Goal: Obtain resource: Download file/media

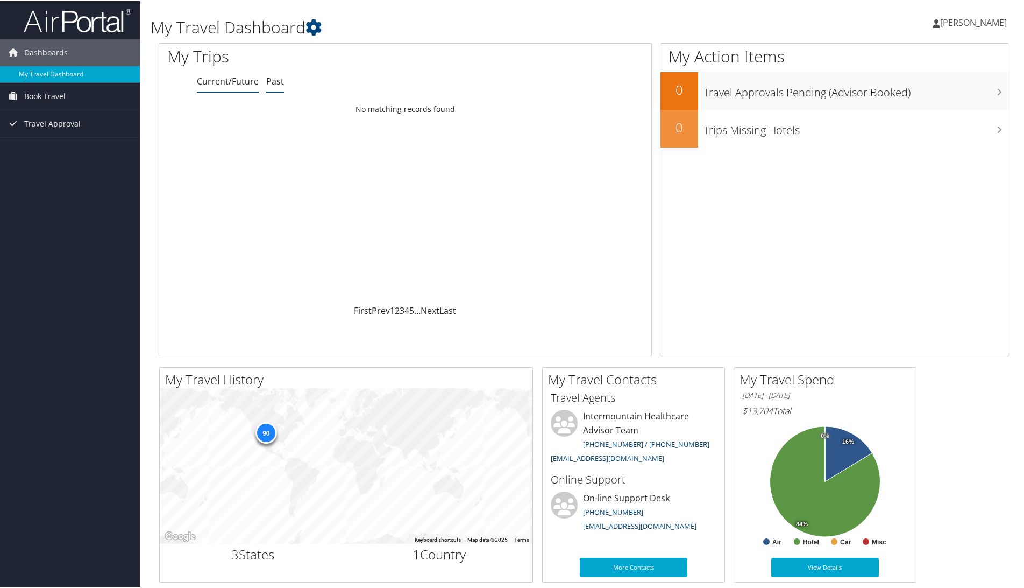
click at [277, 83] on link "Past" at bounding box center [275, 80] width 18 height 12
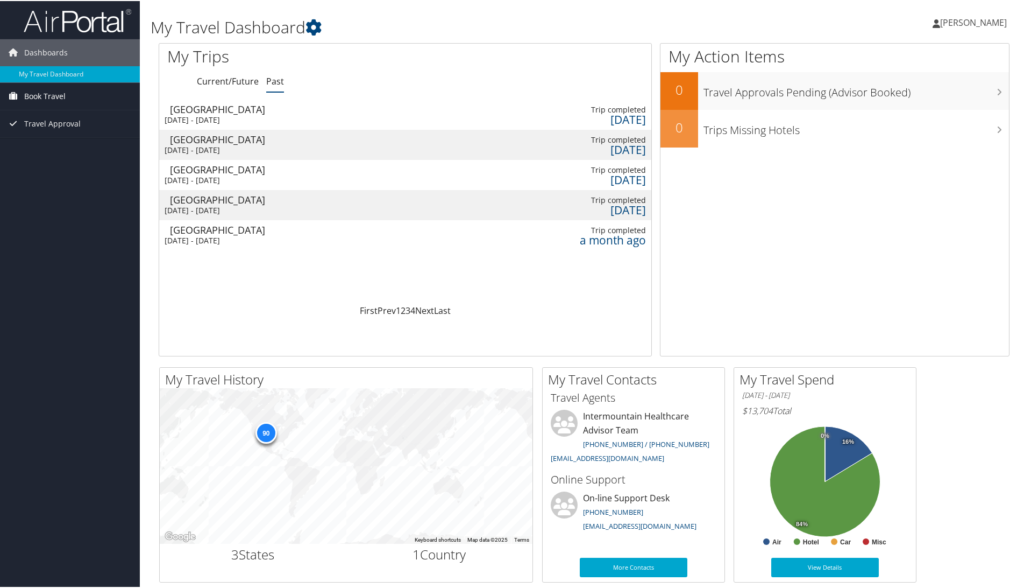
click at [45, 97] on span "Book Travel" at bounding box center [44, 95] width 41 height 27
click at [48, 132] on link "Book/Manage Online Trips" at bounding box center [70, 133] width 140 height 16
click at [221, 200] on div "[GEOGRAPHIC_DATA]" at bounding box center [227, 199] width 115 height 10
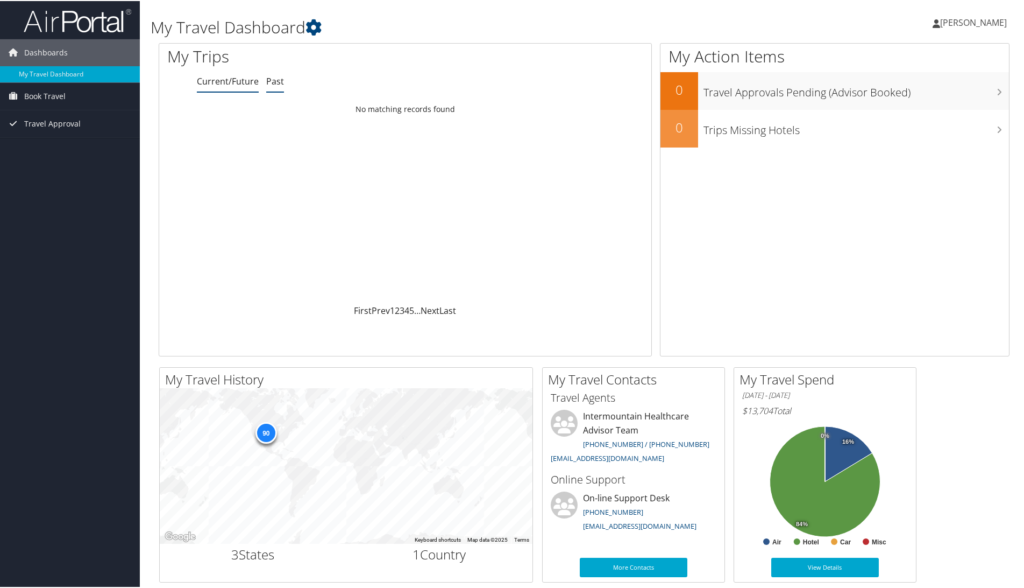
click at [282, 77] on link "Past" at bounding box center [275, 80] width 18 height 12
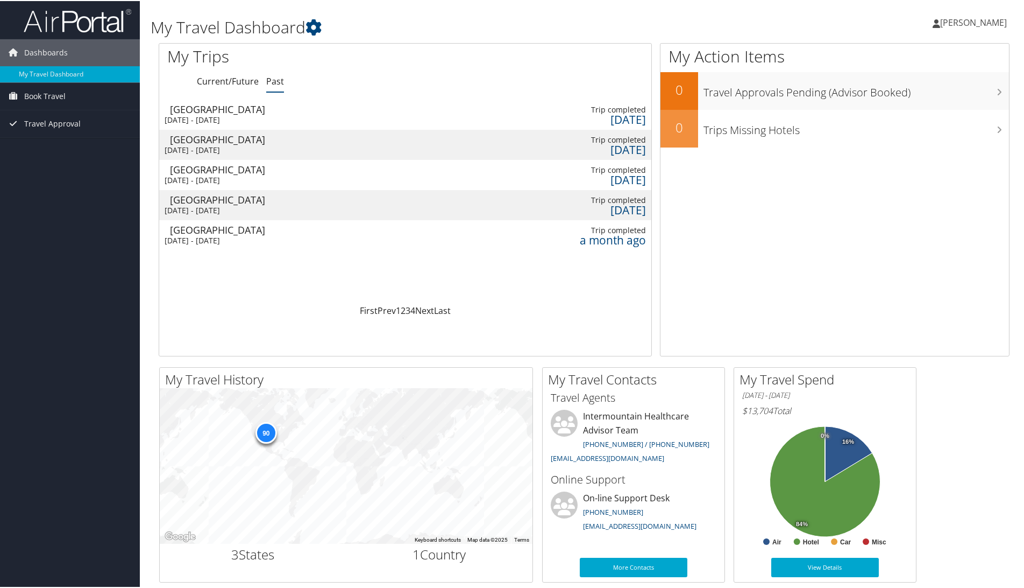
click at [204, 106] on div "Salt Lake City" at bounding box center [227, 108] width 115 height 10
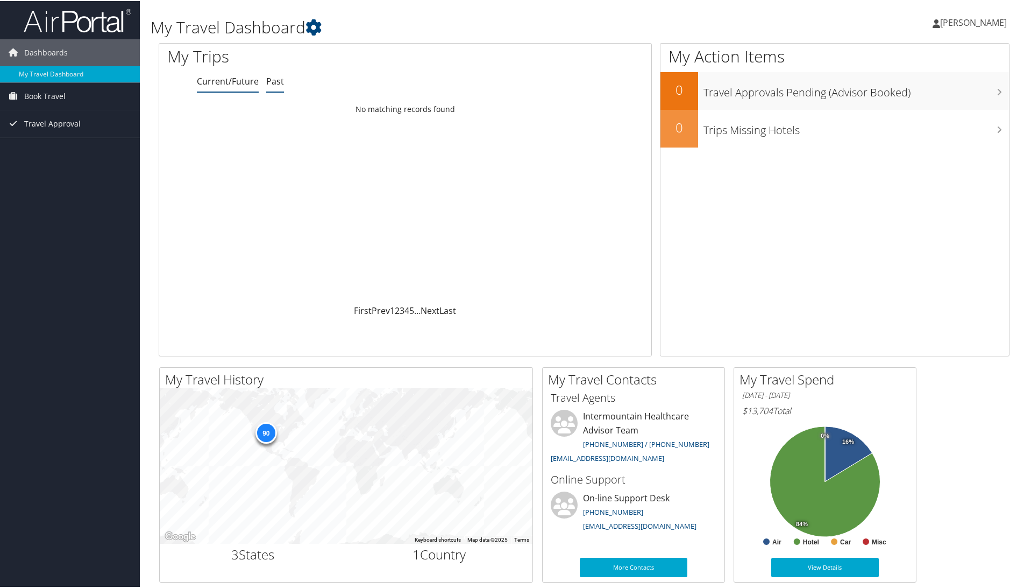
click at [269, 78] on link "Past" at bounding box center [275, 80] width 18 height 12
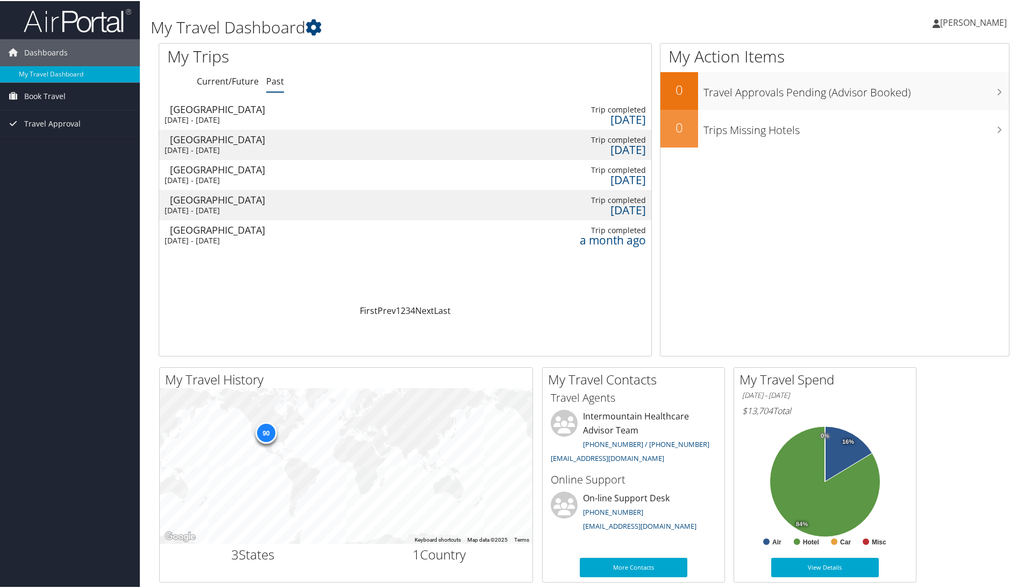
click at [247, 233] on div "[GEOGRAPHIC_DATA]" at bounding box center [227, 229] width 115 height 10
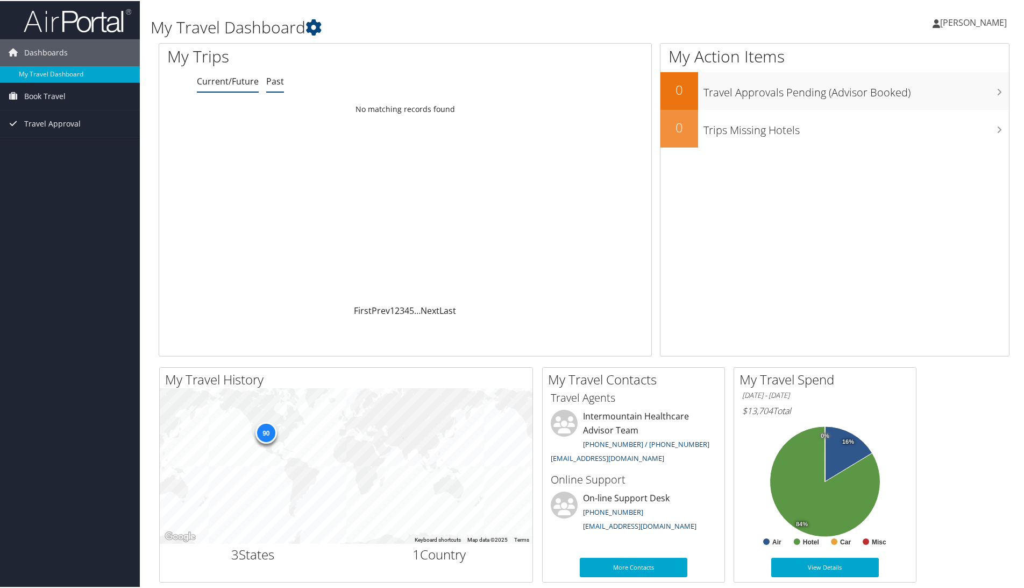
click at [273, 80] on link "Past" at bounding box center [275, 80] width 18 height 12
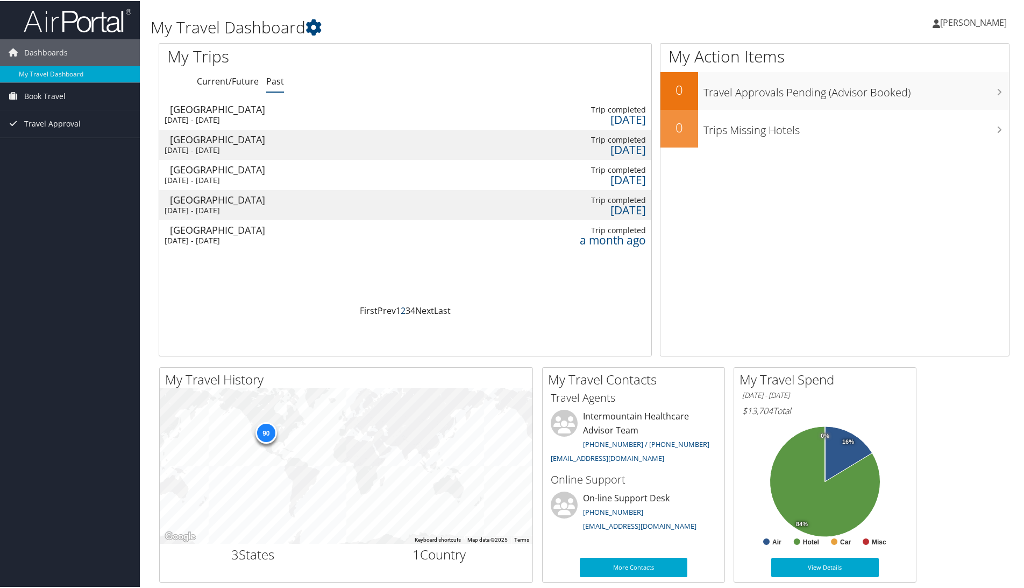
click at [401, 312] on link "2" at bounding box center [403, 309] width 5 height 12
click at [271, 139] on div "[GEOGRAPHIC_DATA]" at bounding box center [227, 138] width 115 height 10
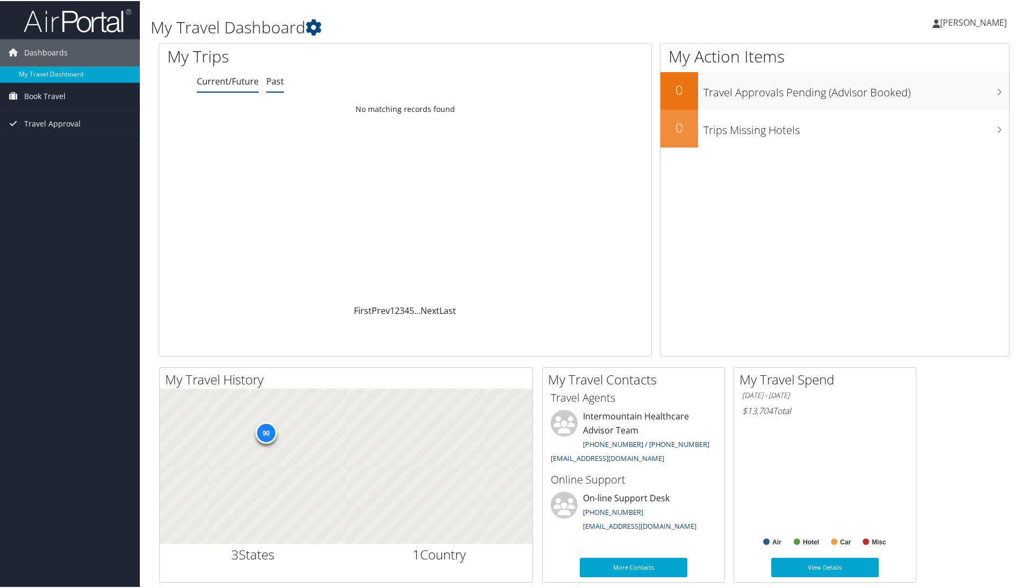
click at [278, 82] on link "Past" at bounding box center [275, 80] width 18 height 12
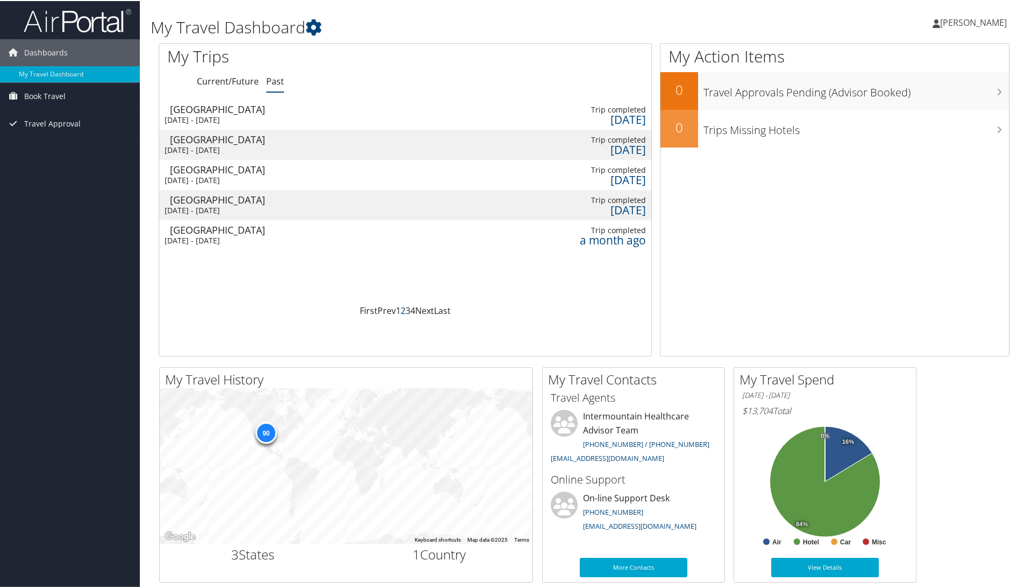
click at [401, 310] on link "2" at bounding box center [403, 309] width 5 height 12
click at [406, 311] on link "3" at bounding box center [408, 309] width 5 height 12
click at [376, 122] on td at bounding box center [346, 113] width 122 height 30
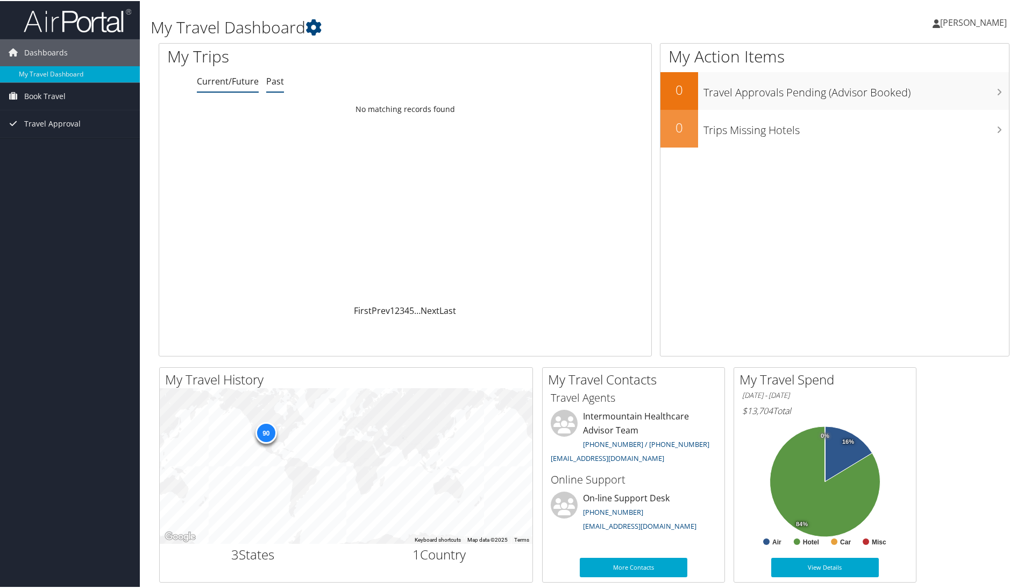
click at [275, 81] on link "Past" at bounding box center [275, 80] width 18 height 12
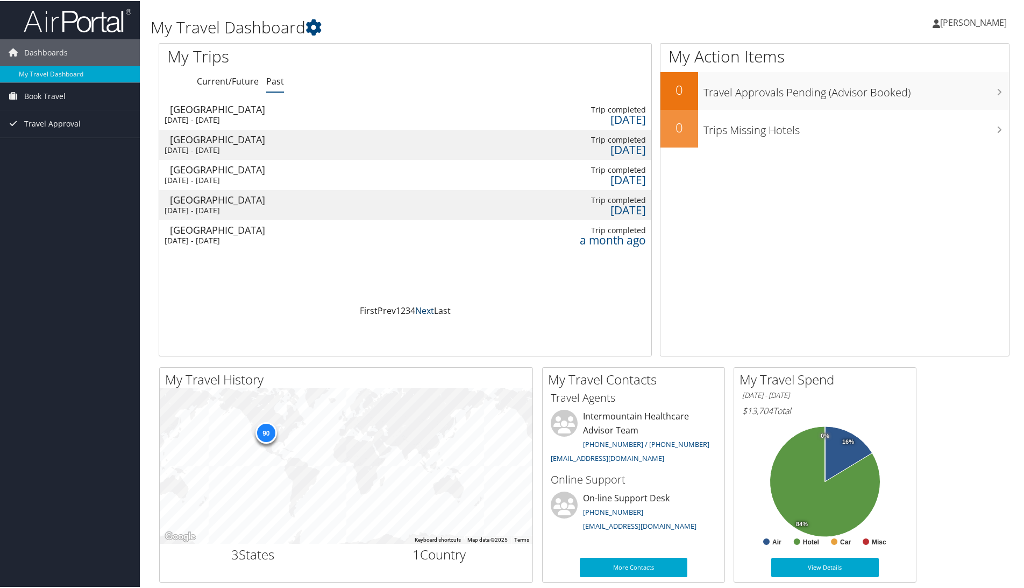
click at [422, 312] on link "Next" at bounding box center [424, 309] width 19 height 12
click at [440, 310] on link "Last" at bounding box center [442, 309] width 17 height 12
click at [403, 209] on td at bounding box center [346, 204] width 122 height 30
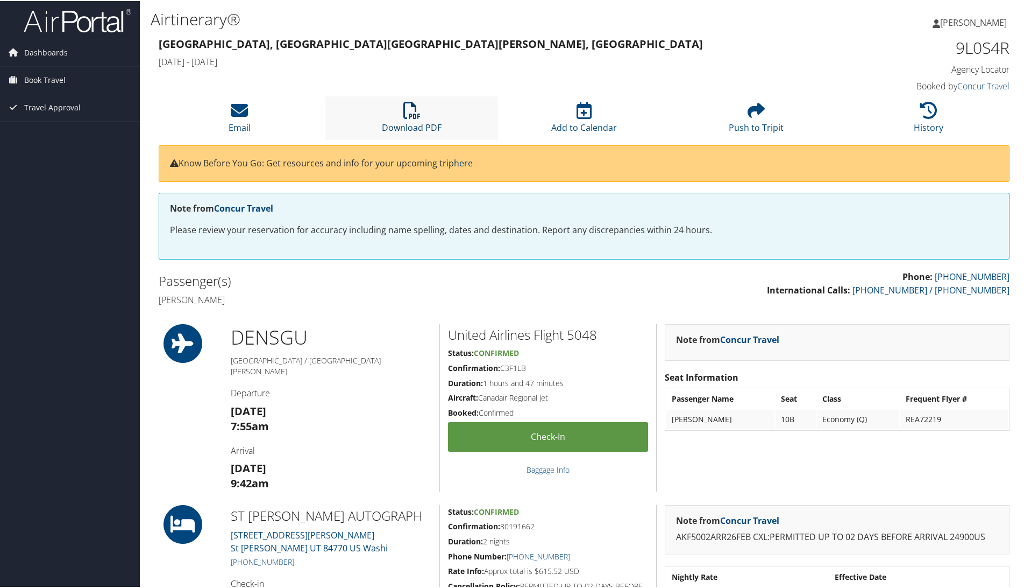
click at [406, 108] on icon at bounding box center [412, 109] width 17 height 17
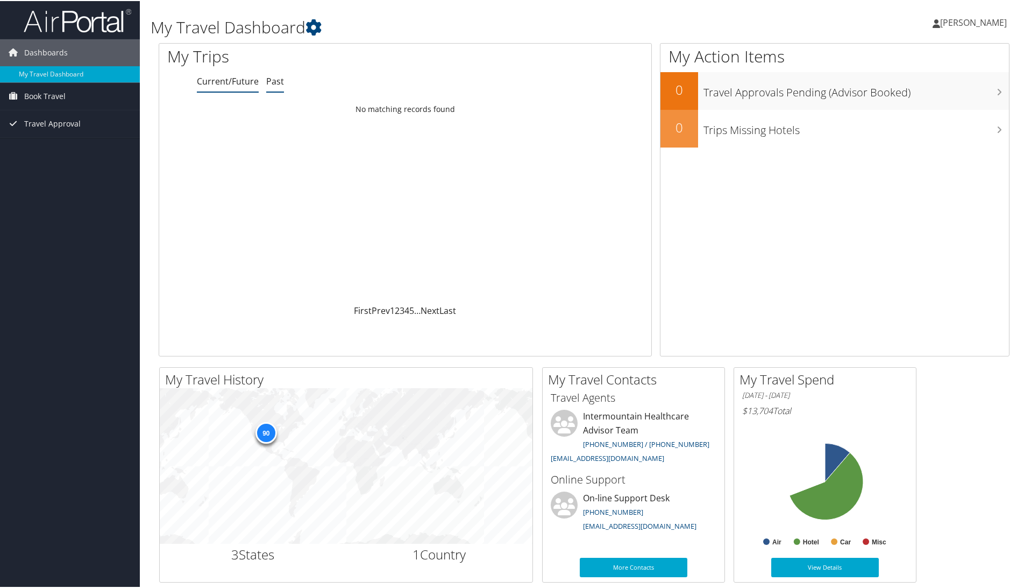
drag, startPoint x: 0, startPoint y: 0, endPoint x: 277, endPoint y: 79, distance: 288.2
click at [277, 79] on link "Past" at bounding box center [275, 80] width 18 height 12
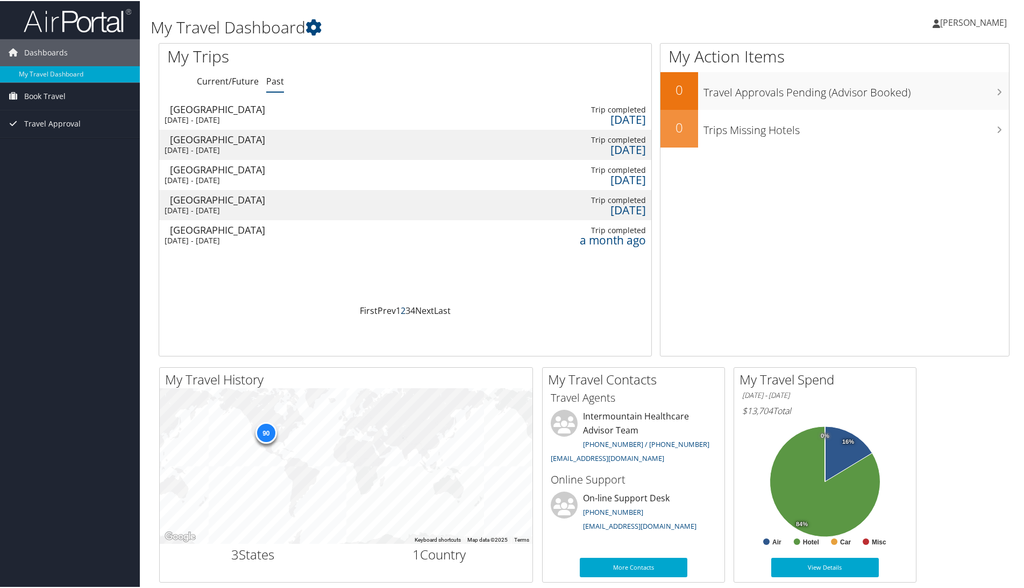
click at [401, 311] on link "2" at bounding box center [403, 309] width 5 height 12
click at [354, 214] on td at bounding box center [346, 204] width 122 height 30
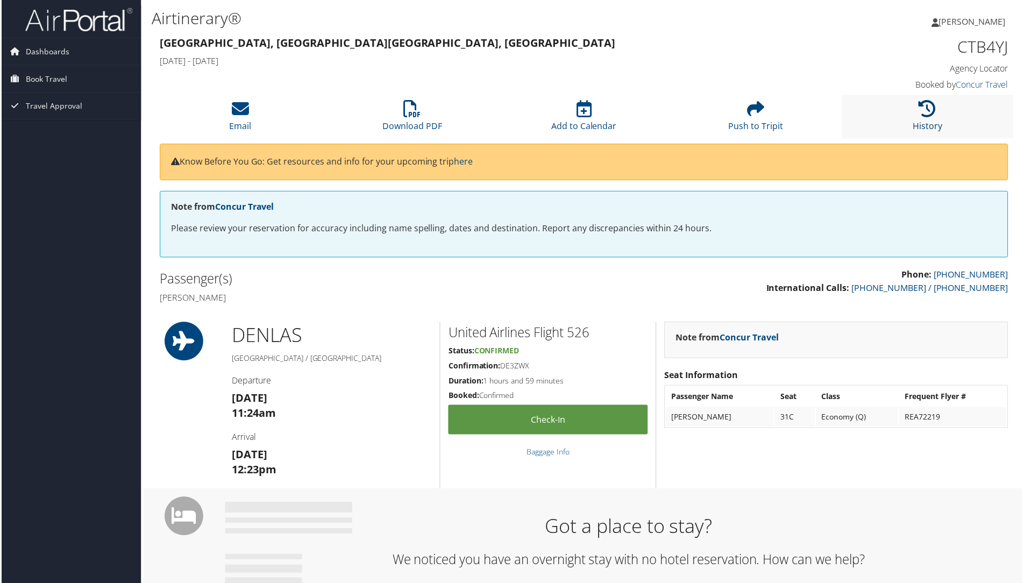
click at [920, 121] on link "History" at bounding box center [929, 120] width 30 height 26
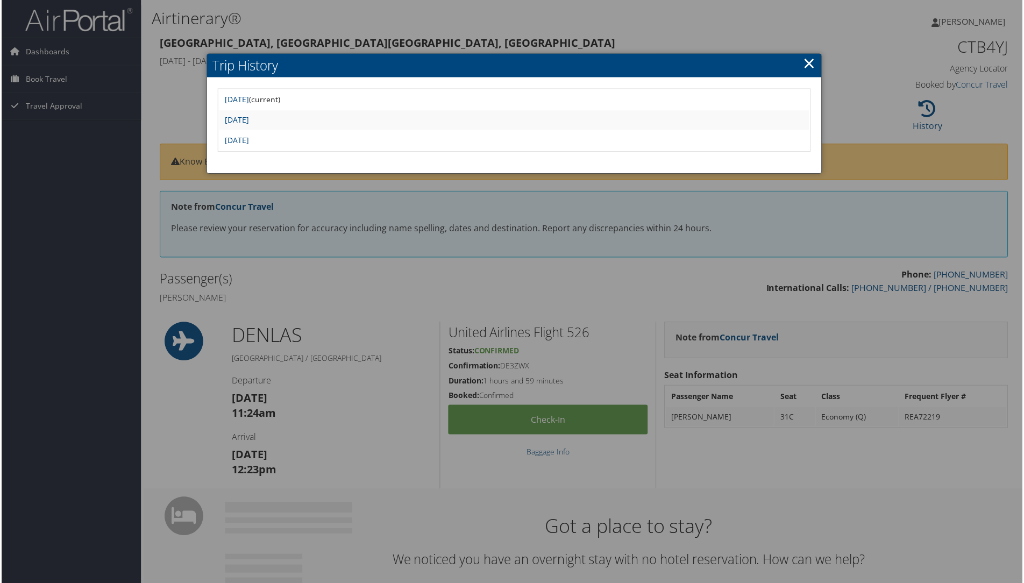
click at [808, 59] on link "×" at bounding box center [810, 63] width 12 height 22
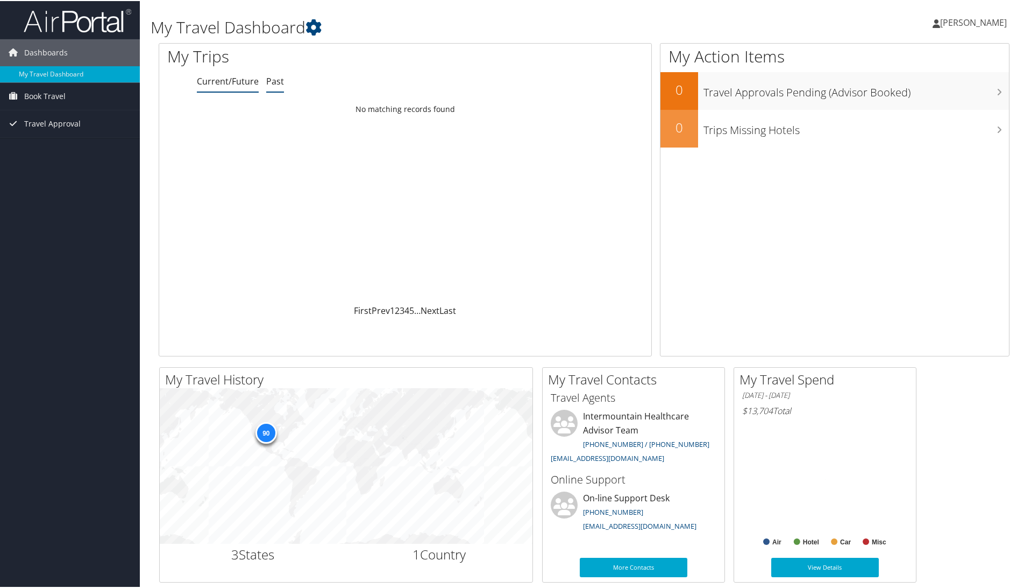
click at [270, 83] on link "Past" at bounding box center [275, 80] width 18 height 12
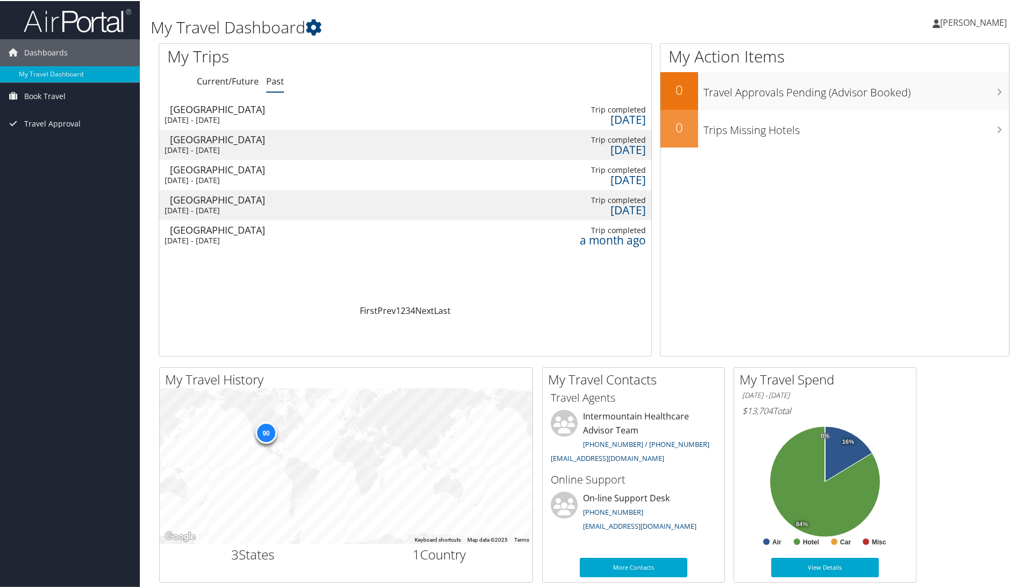
click at [307, 207] on td at bounding box center [346, 204] width 122 height 30
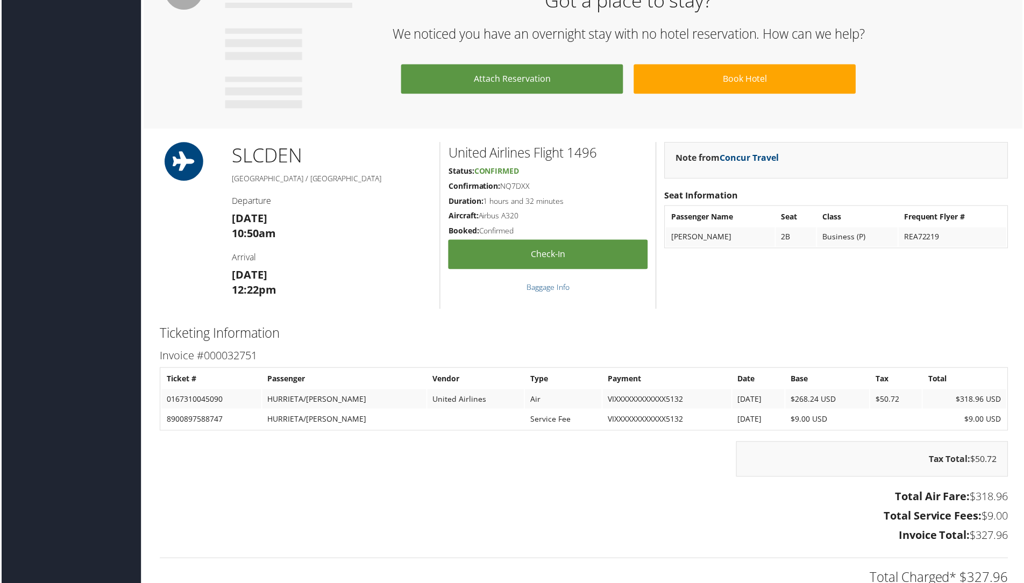
scroll to position [538, 0]
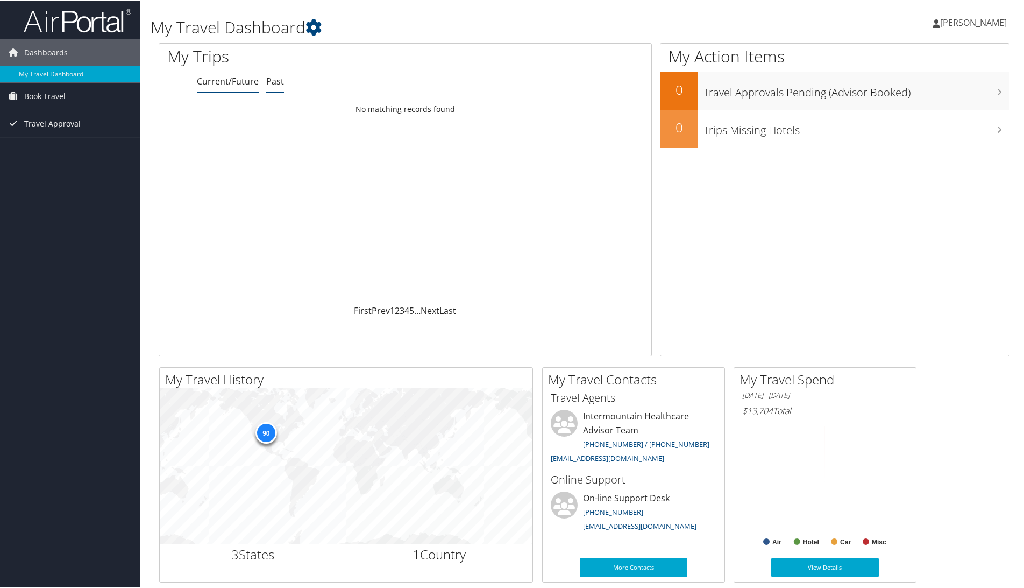
click at [273, 81] on link "Past" at bounding box center [275, 80] width 18 height 12
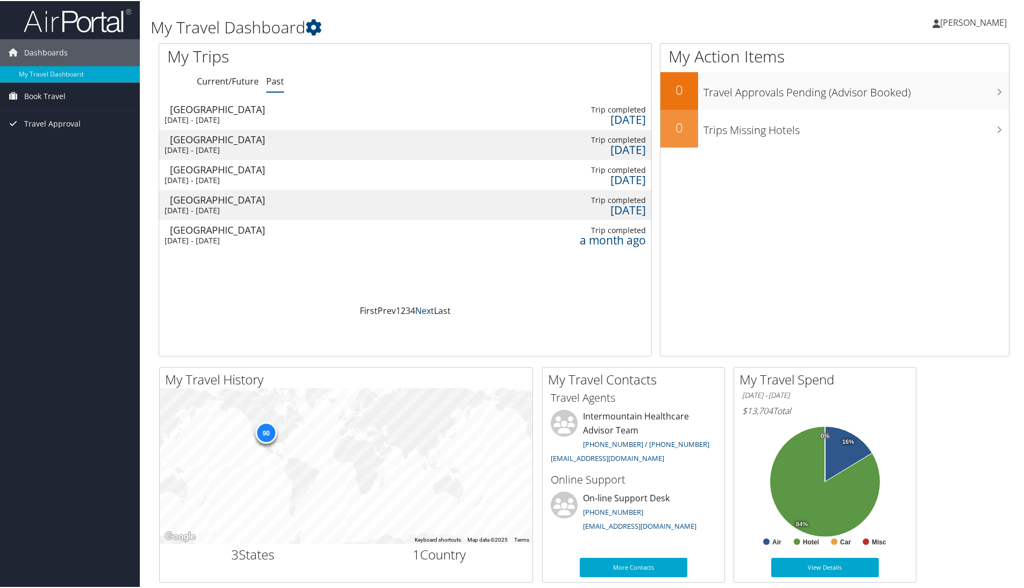
click at [422, 311] on link "Next" at bounding box center [424, 309] width 19 height 12
click at [326, 144] on td at bounding box center [346, 144] width 122 height 30
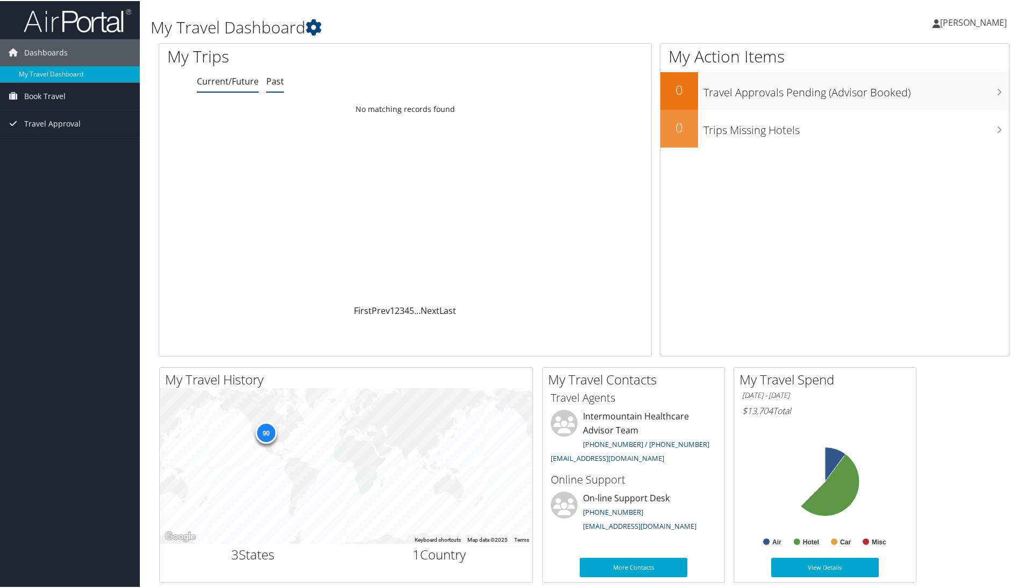
click at [277, 84] on link "Past" at bounding box center [275, 80] width 18 height 12
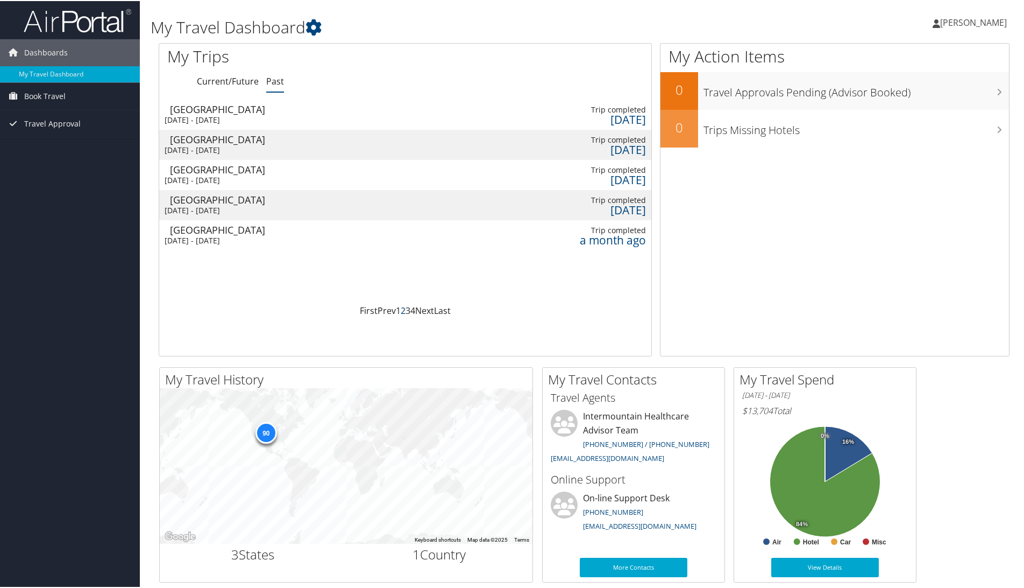
click at [401, 312] on link "2" at bounding box center [403, 309] width 5 height 12
click at [352, 207] on td at bounding box center [346, 204] width 122 height 30
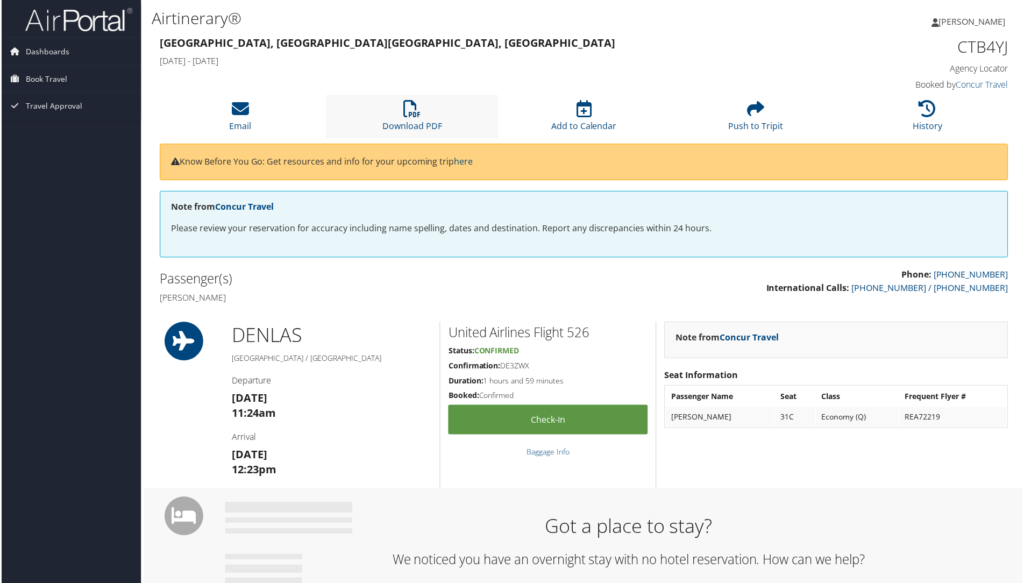
click at [402, 119] on li "Download PDF" at bounding box center [412, 117] width 172 height 44
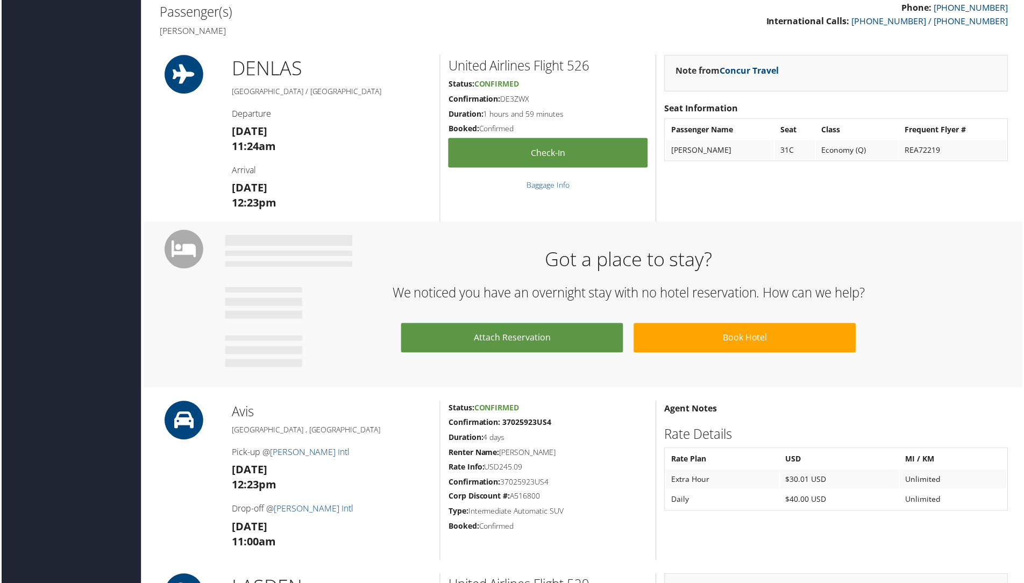
scroll to position [251, 0]
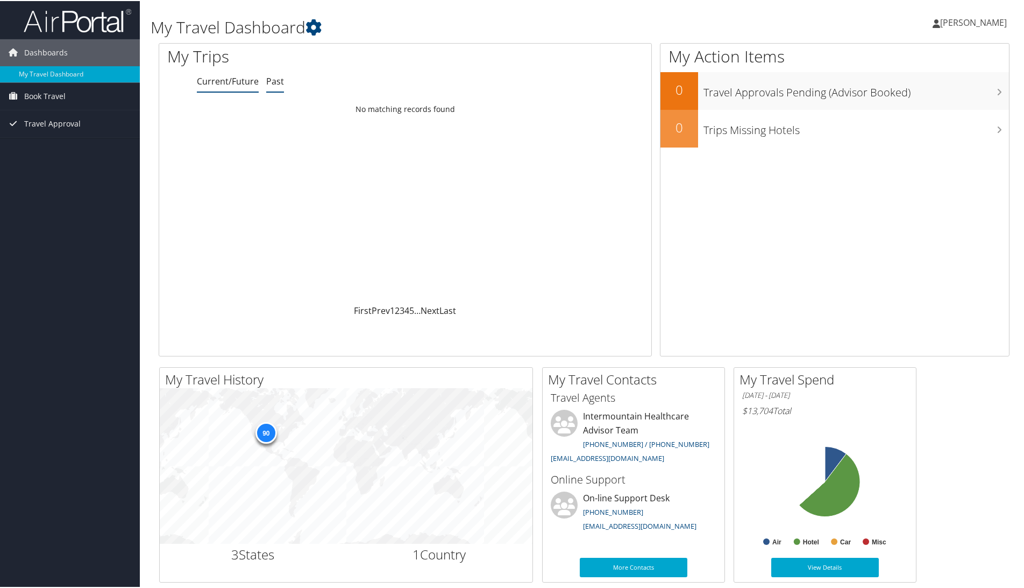
click at [271, 80] on link "Past" at bounding box center [275, 80] width 18 height 12
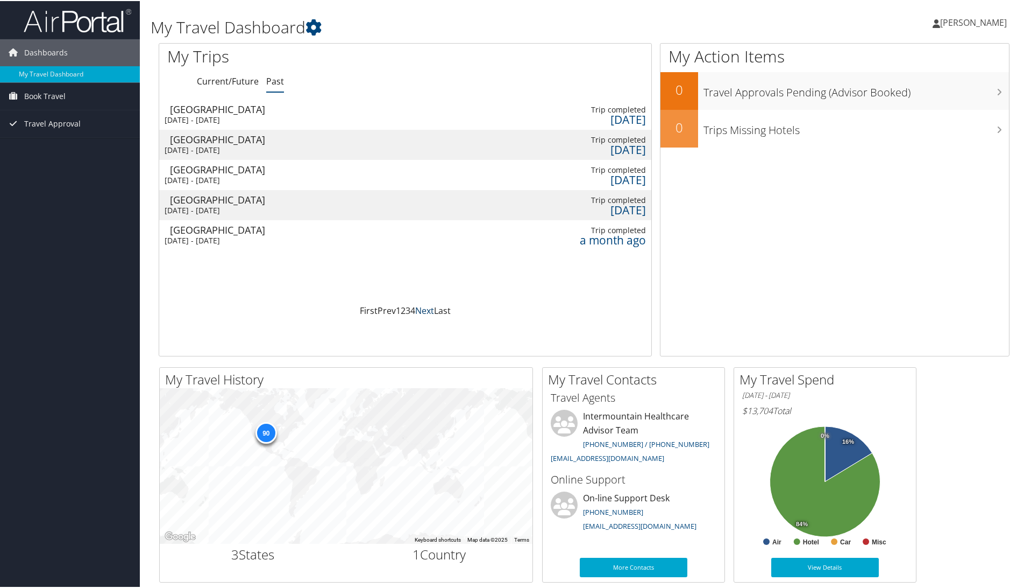
click at [422, 306] on link "Next" at bounding box center [424, 309] width 19 height 12
click at [209, 172] on div "[GEOGRAPHIC_DATA]" at bounding box center [227, 169] width 115 height 10
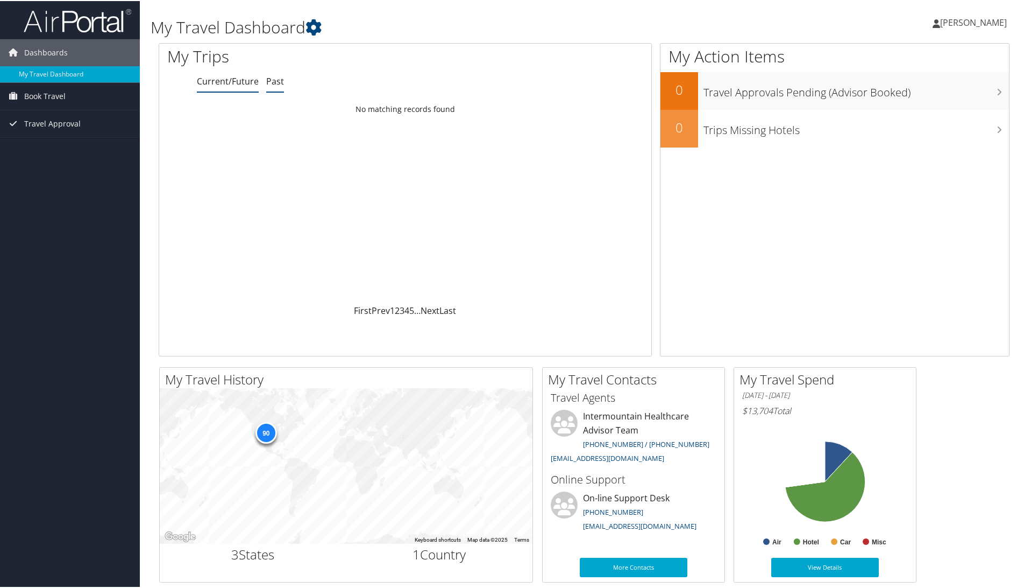
click at [275, 84] on link "Past" at bounding box center [275, 80] width 18 height 12
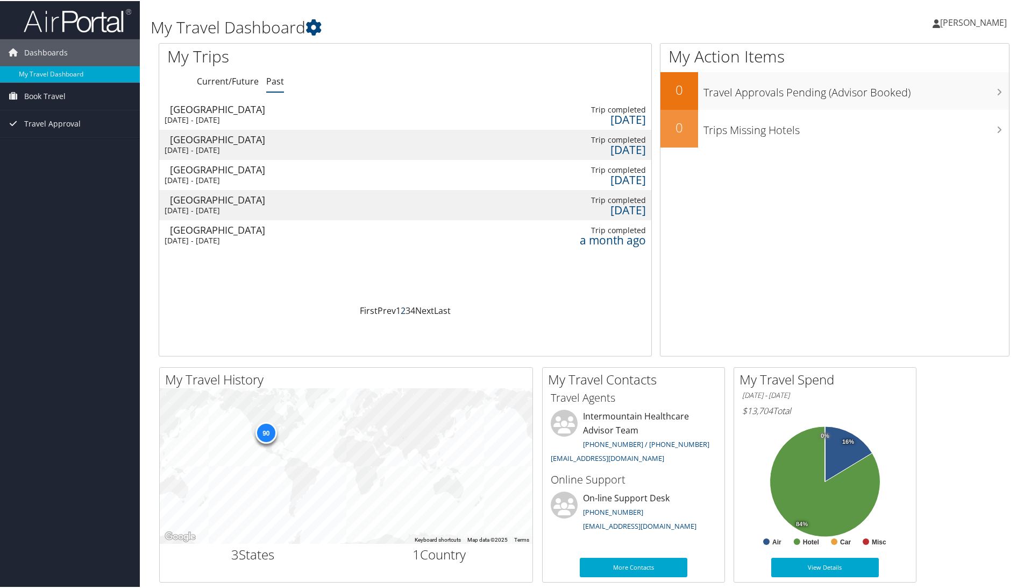
click at [401, 312] on link "2" at bounding box center [403, 309] width 5 height 12
click at [371, 150] on td at bounding box center [346, 144] width 122 height 30
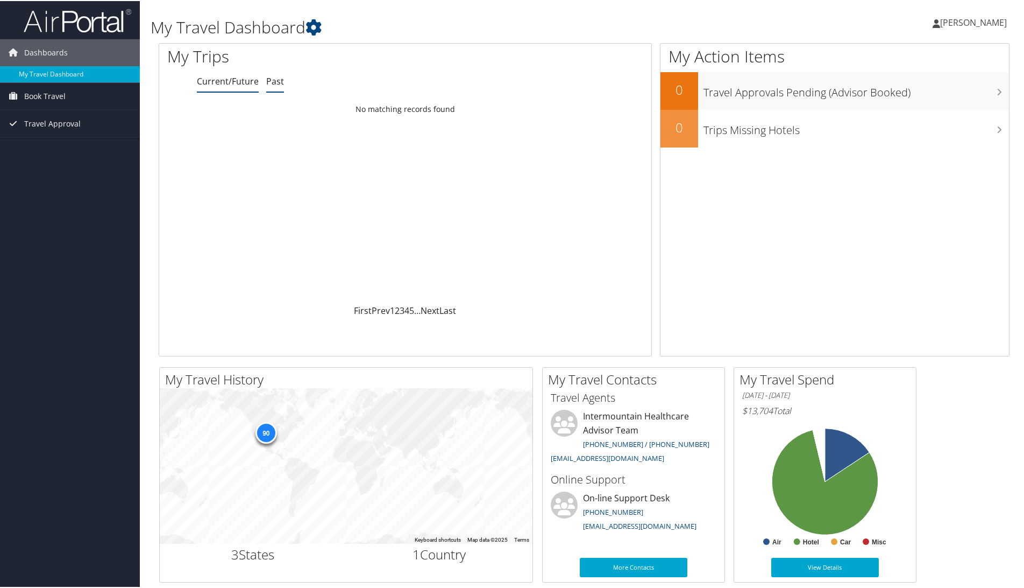
click at [274, 79] on link "Past" at bounding box center [275, 80] width 18 height 12
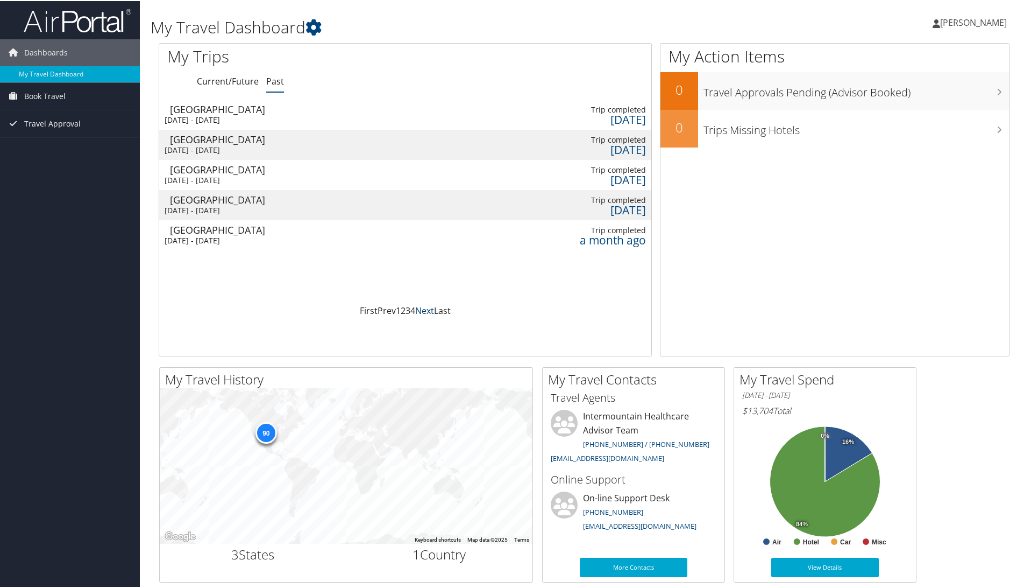
click at [425, 312] on link "Next" at bounding box center [424, 309] width 19 height 12
click at [354, 171] on td at bounding box center [346, 174] width 122 height 30
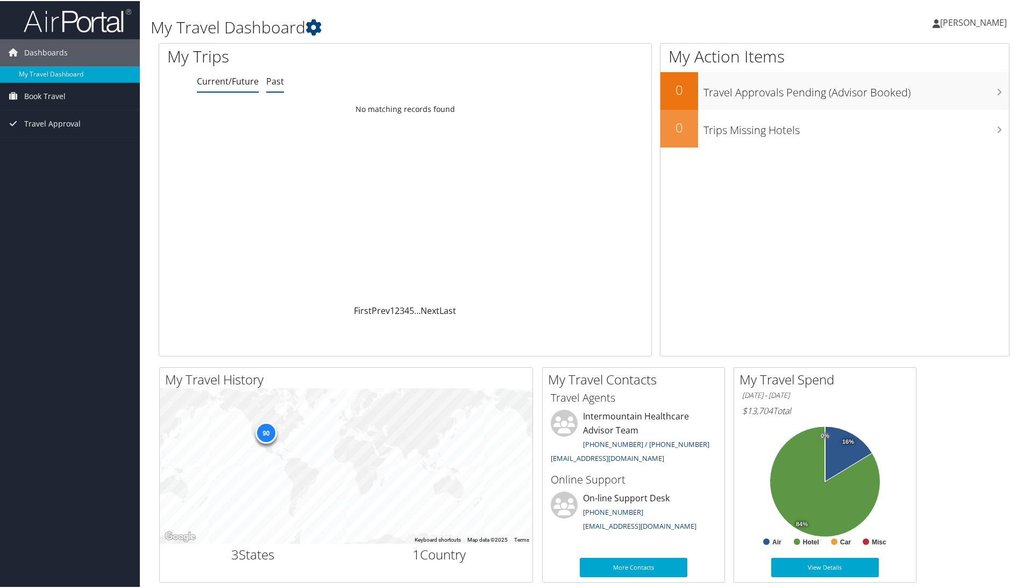
click at [278, 84] on link "Past" at bounding box center [275, 80] width 18 height 12
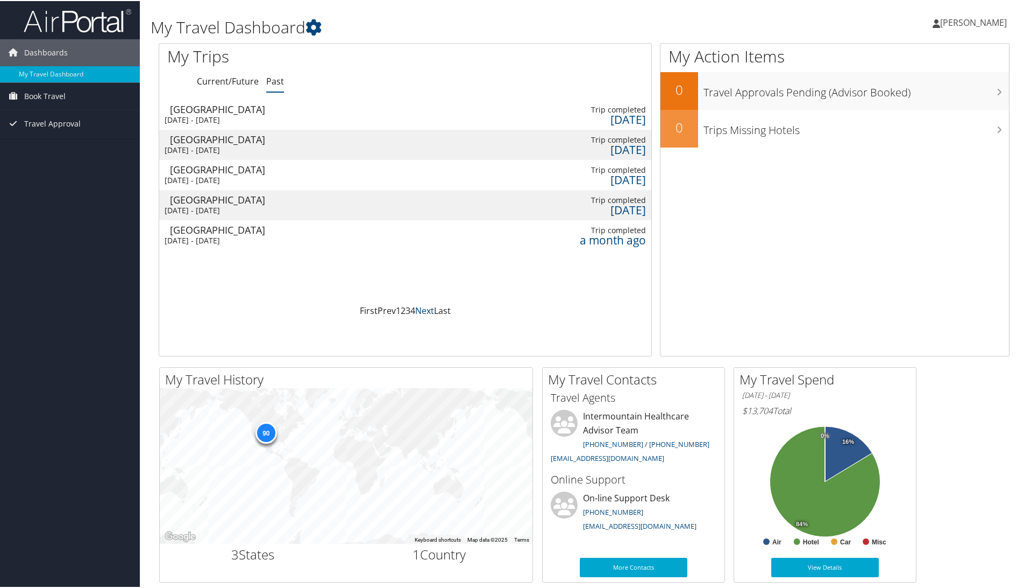
click at [420, 310] on link "Next" at bounding box center [424, 309] width 19 height 12
click at [425, 309] on link "Next" at bounding box center [424, 309] width 19 height 12
click at [390, 117] on td at bounding box center [346, 113] width 122 height 30
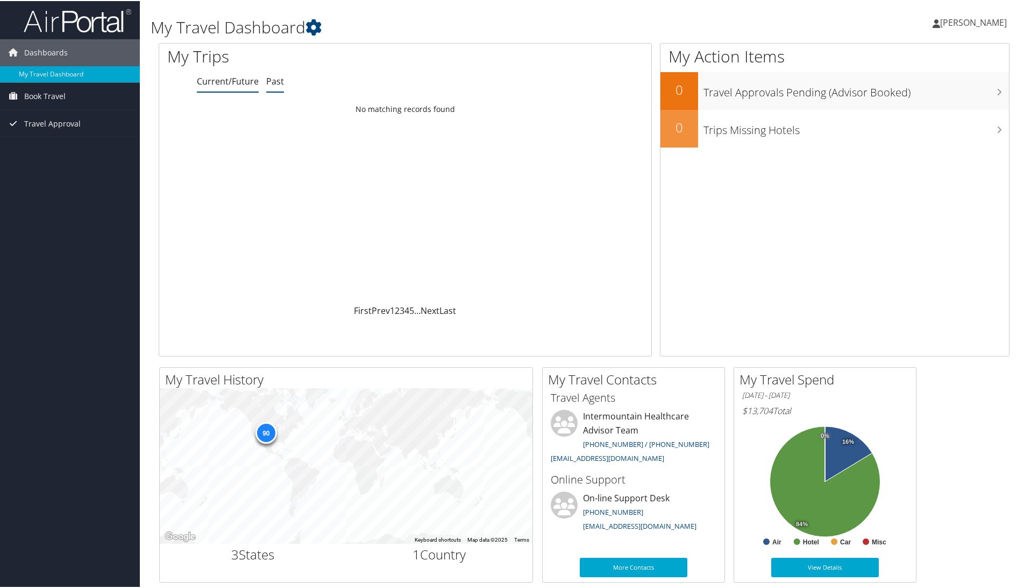
click at [278, 80] on link "Past" at bounding box center [275, 80] width 18 height 12
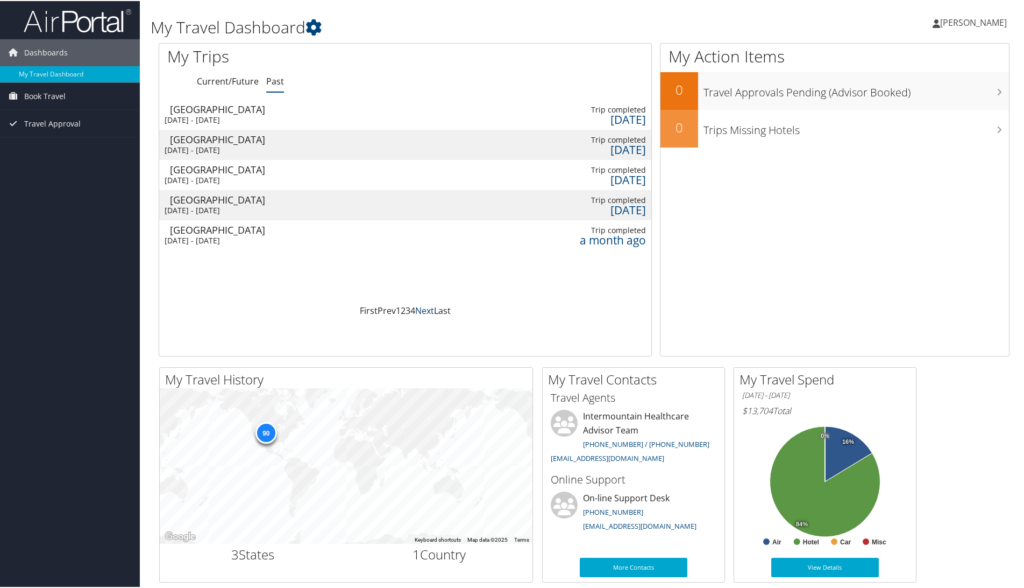
click at [421, 310] on link "Next" at bounding box center [424, 309] width 19 height 12
click at [432, 312] on link "Next" at bounding box center [424, 309] width 19 height 12
click at [386, 197] on td at bounding box center [346, 204] width 122 height 30
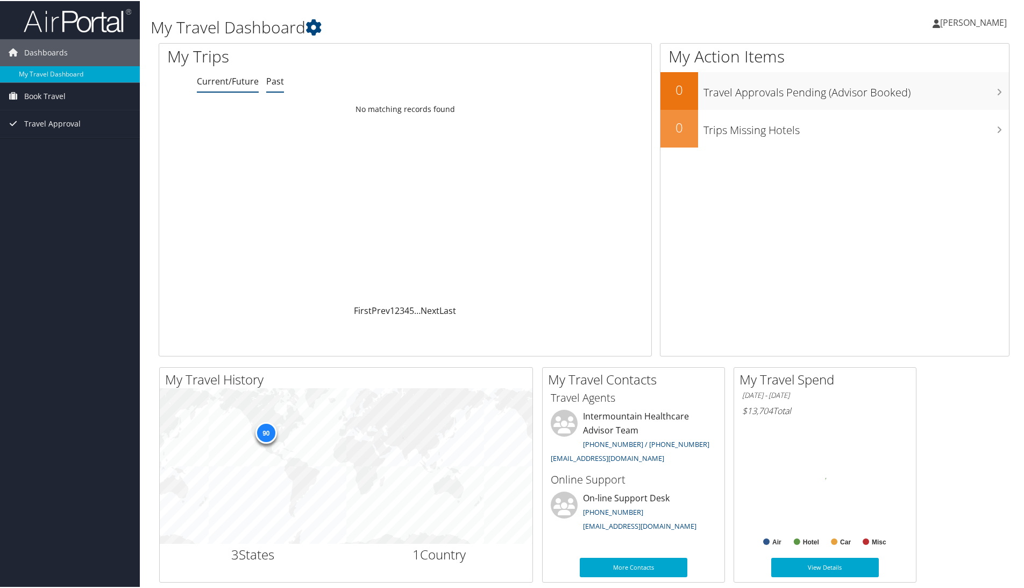
click at [277, 83] on link "Past" at bounding box center [275, 80] width 18 height 12
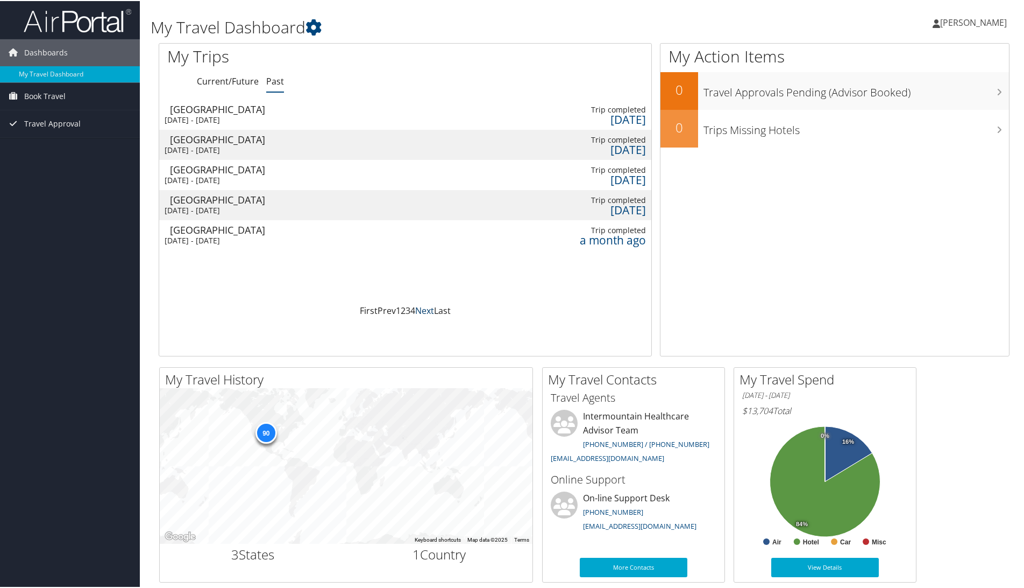
click at [423, 312] on link "Next" at bounding box center [424, 309] width 19 height 12
click at [372, 144] on td at bounding box center [346, 144] width 122 height 30
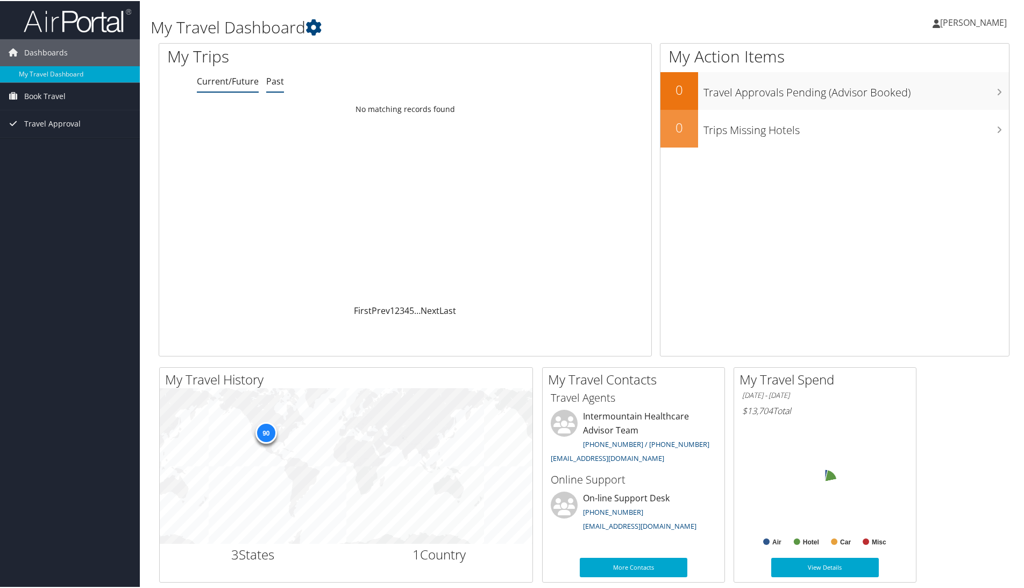
click at [273, 80] on link "Past" at bounding box center [275, 80] width 18 height 12
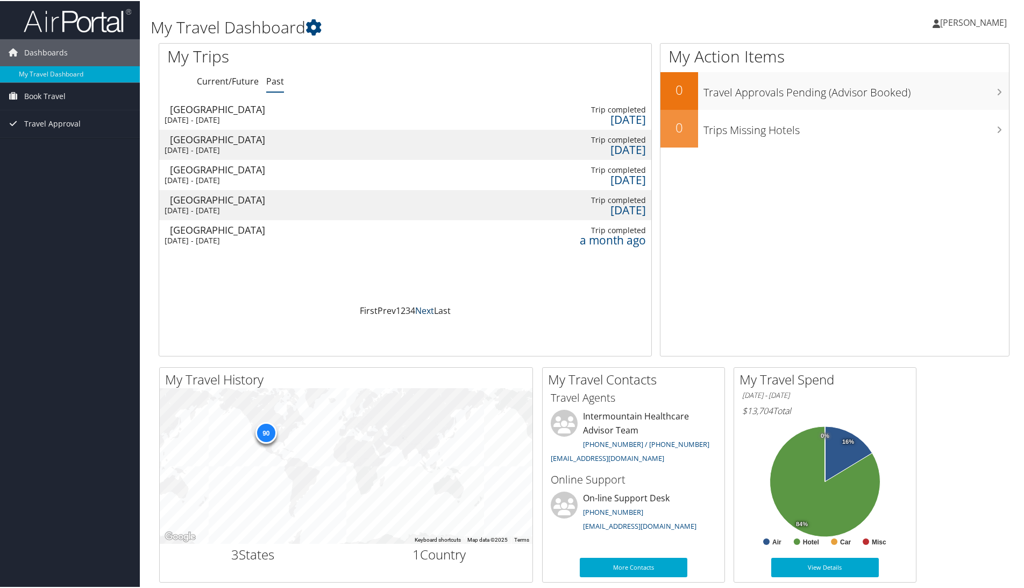
click at [425, 309] on link "Next" at bounding box center [424, 309] width 19 height 12
click at [372, 206] on td at bounding box center [346, 204] width 122 height 30
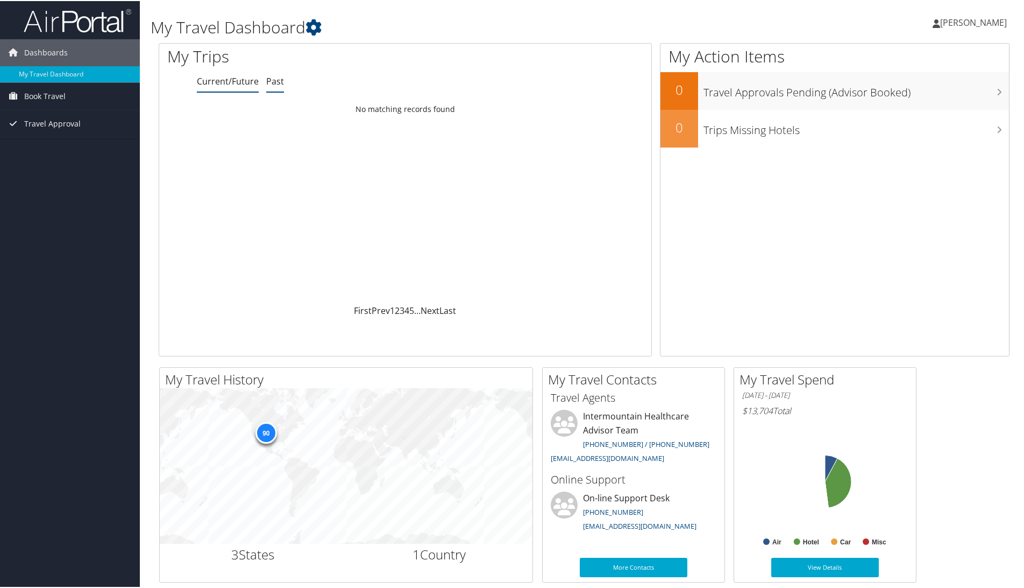
click at [275, 79] on link "Past" at bounding box center [275, 80] width 18 height 12
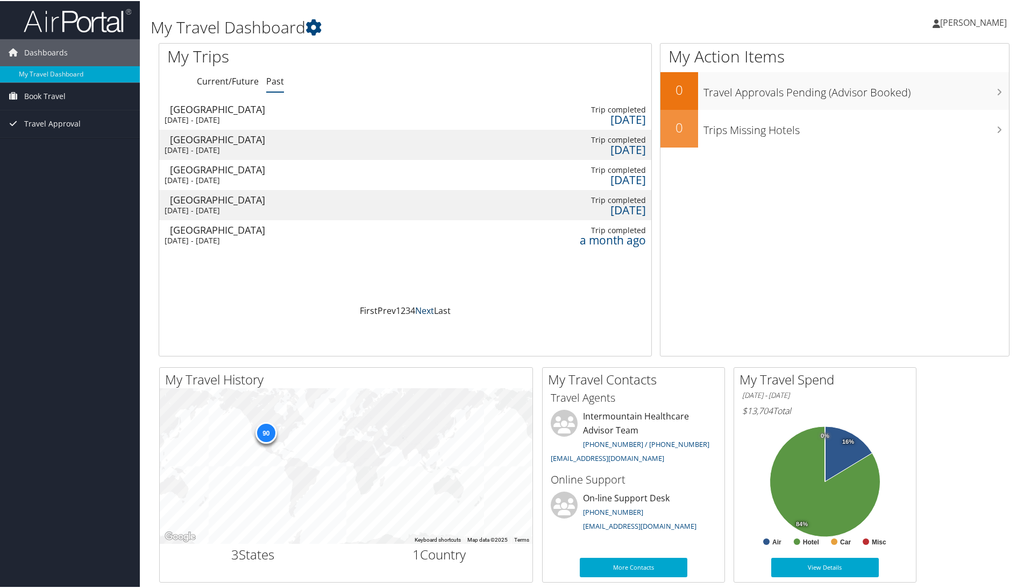
click at [423, 312] on link "Next" at bounding box center [424, 309] width 19 height 12
click at [352, 172] on td at bounding box center [346, 174] width 122 height 30
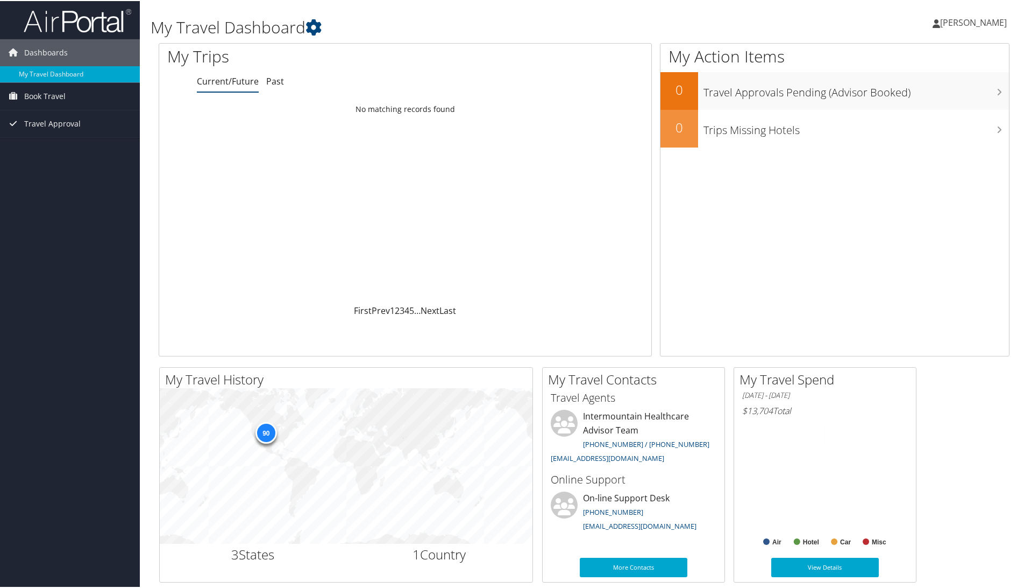
click at [272, 81] on link "Past" at bounding box center [275, 80] width 18 height 12
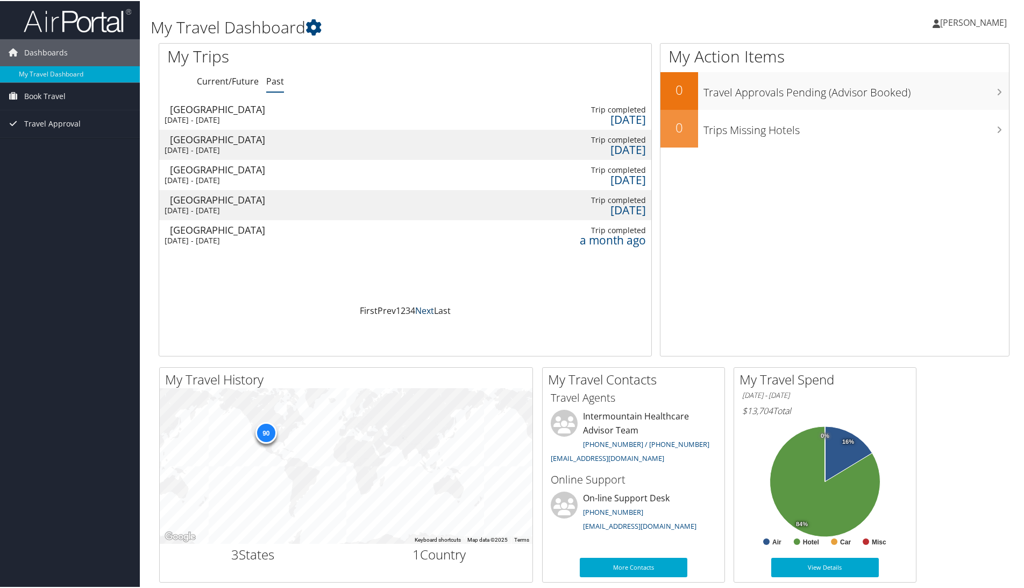
click at [426, 312] on link "Next" at bounding box center [424, 309] width 19 height 12
click at [423, 236] on td at bounding box center [468, 234] width 122 height 30
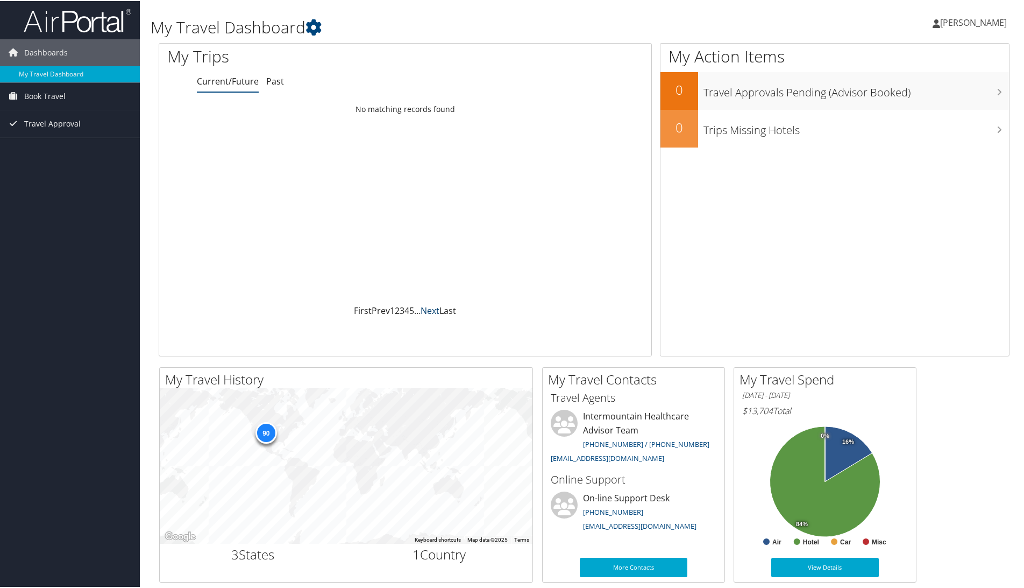
click at [430, 311] on link "Next" at bounding box center [430, 309] width 19 height 12
click at [430, 313] on link "Next" at bounding box center [430, 309] width 19 height 12
click at [273, 81] on link "Past" at bounding box center [275, 80] width 18 height 12
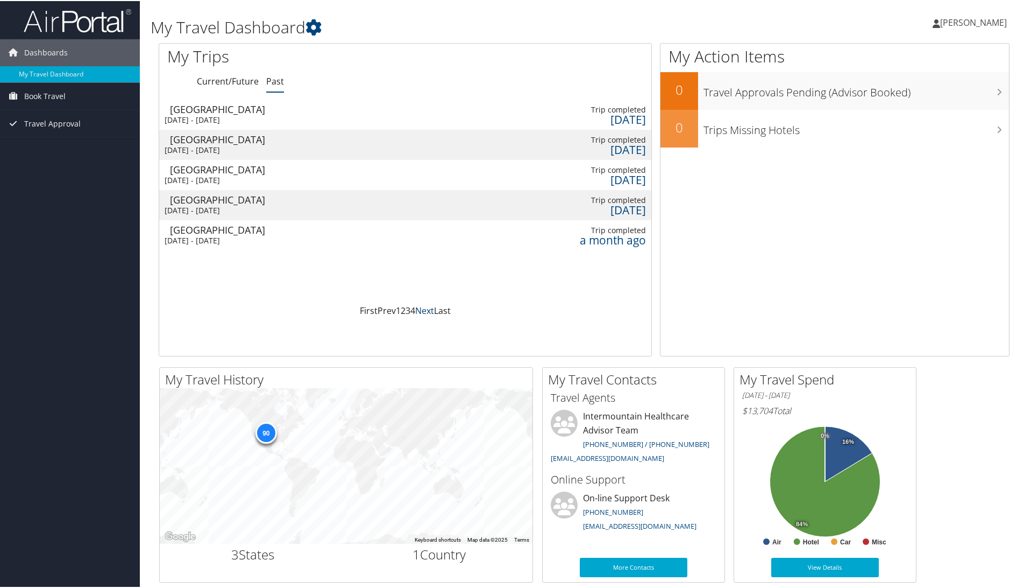
click at [421, 309] on link "Next" at bounding box center [424, 309] width 19 height 12
click at [311, 144] on td at bounding box center [346, 144] width 122 height 30
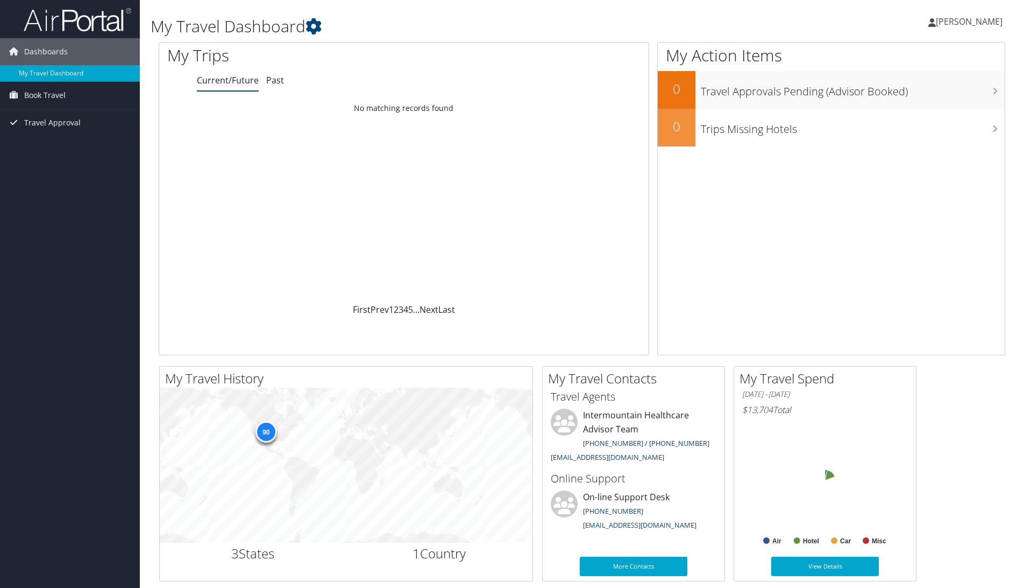
drag, startPoint x: 0, startPoint y: 0, endPoint x: 308, endPoint y: 107, distance: 326.2
click at [277, 77] on link "Past" at bounding box center [275, 80] width 18 height 12
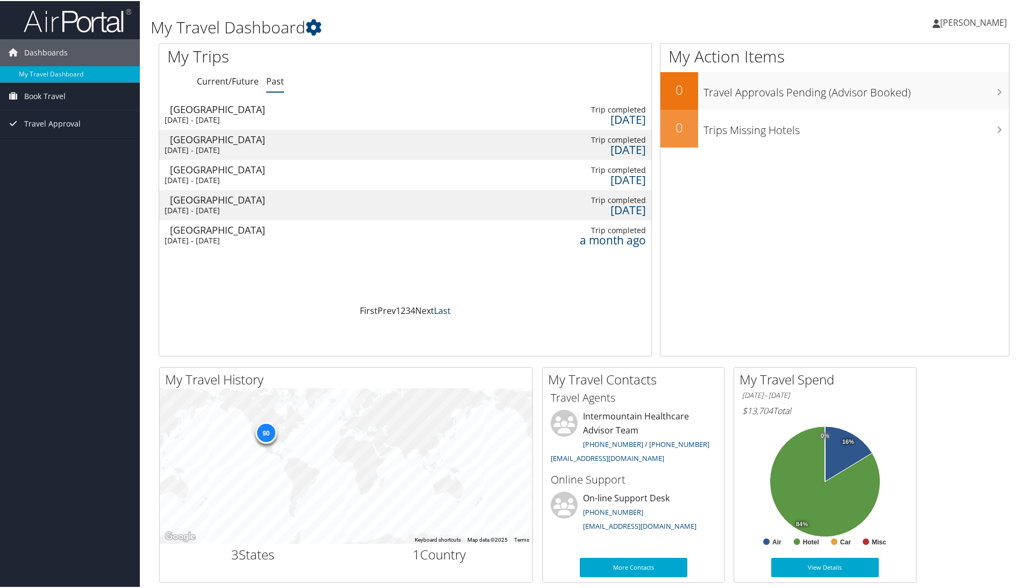
click at [442, 311] on link "Last" at bounding box center [442, 309] width 17 height 12
click at [320, 175] on td at bounding box center [346, 174] width 122 height 30
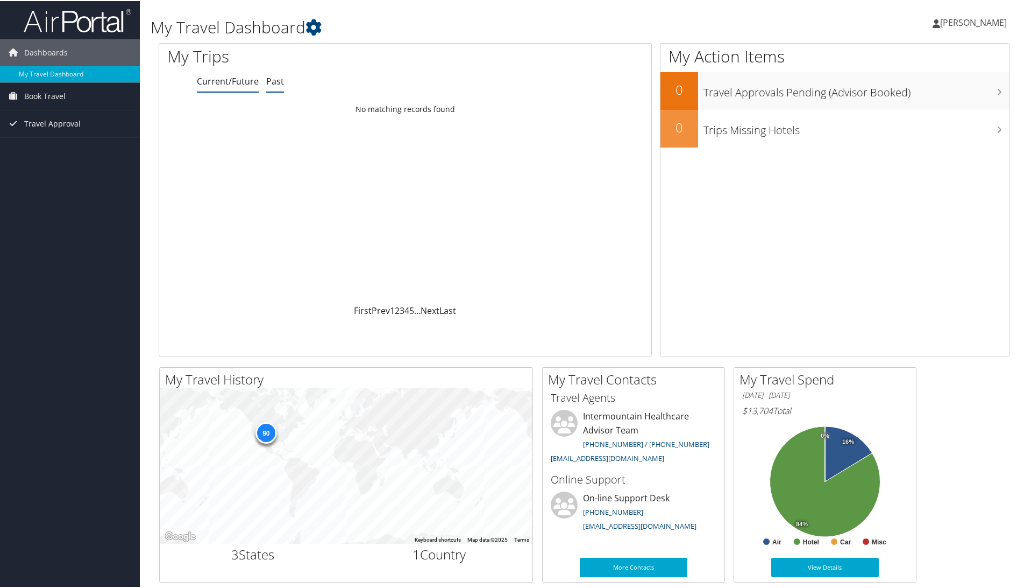
click at [275, 81] on link "Past" at bounding box center [275, 80] width 18 height 12
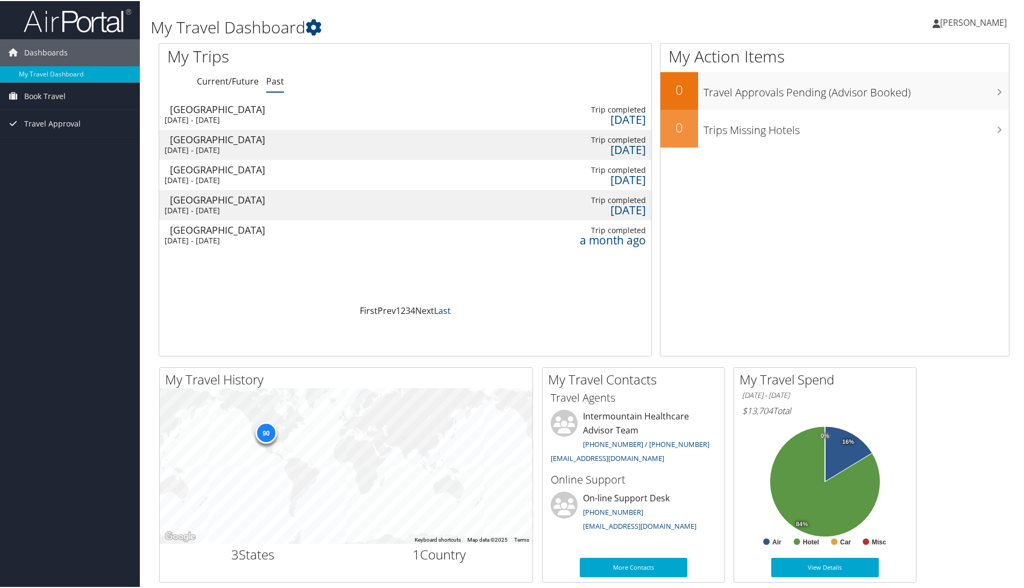
click at [445, 310] on link "Last" at bounding box center [442, 309] width 17 height 12
click at [253, 209] on div "Wed 26 Feb 2025 - Sun 2 Mar 2025" at bounding box center [222, 209] width 115 height 10
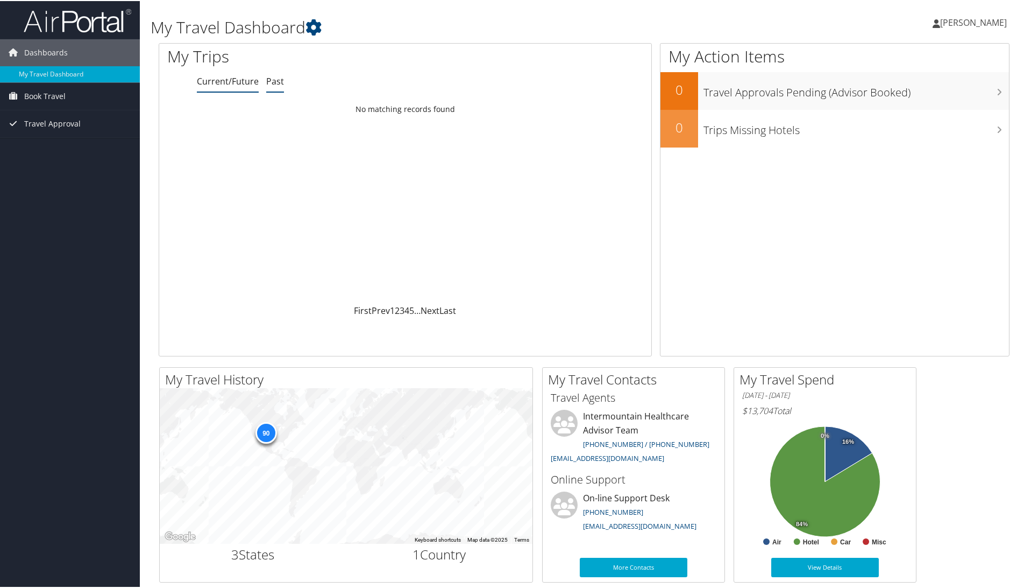
click at [273, 81] on link "Past" at bounding box center [275, 80] width 18 height 12
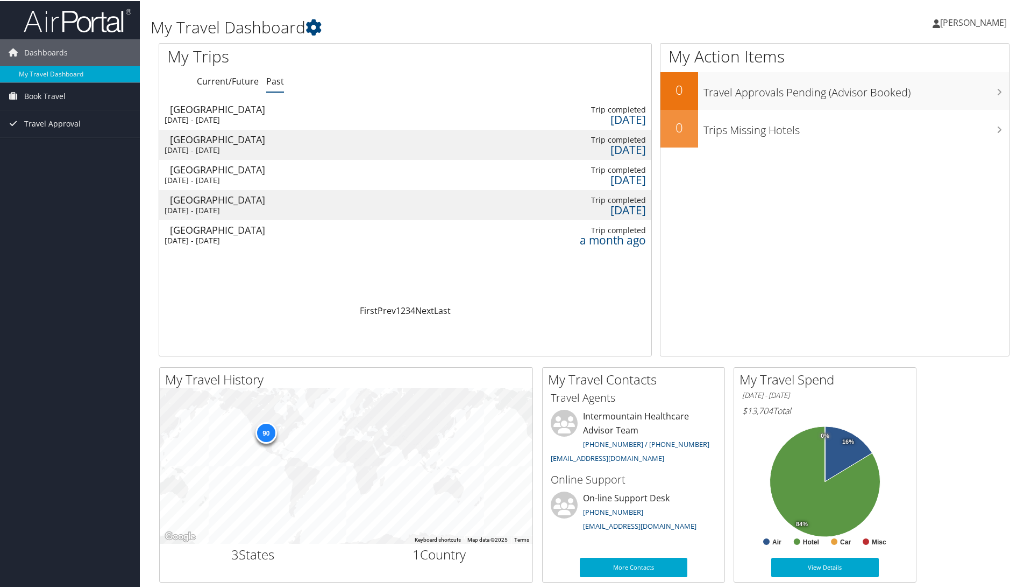
click at [285, 118] on td "Salt Lake City Mon 22 Sep 2025 - Sat 27 Sep 2025" at bounding box center [221, 113] width 125 height 30
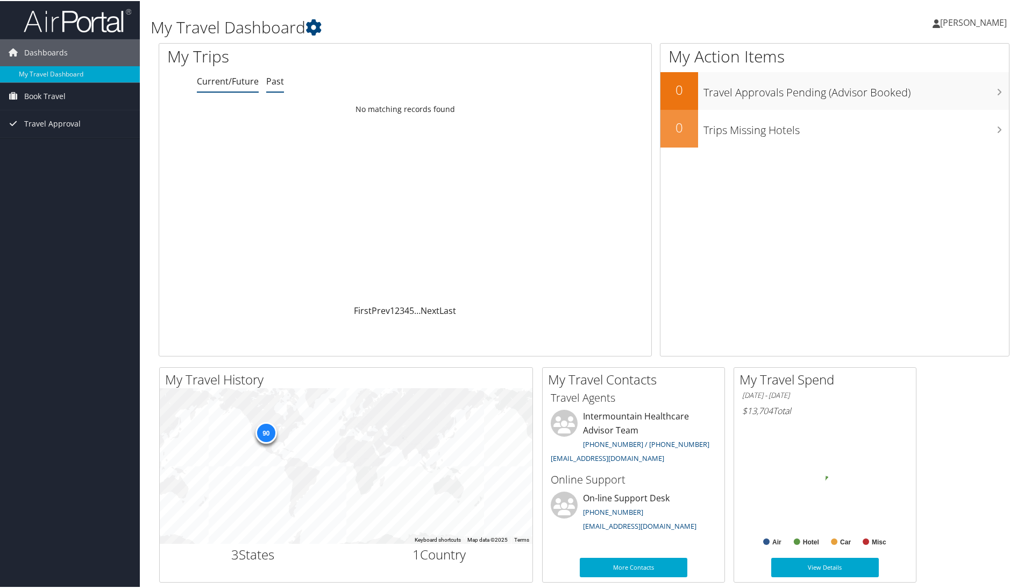
click at [274, 82] on link "Past" at bounding box center [275, 80] width 18 height 12
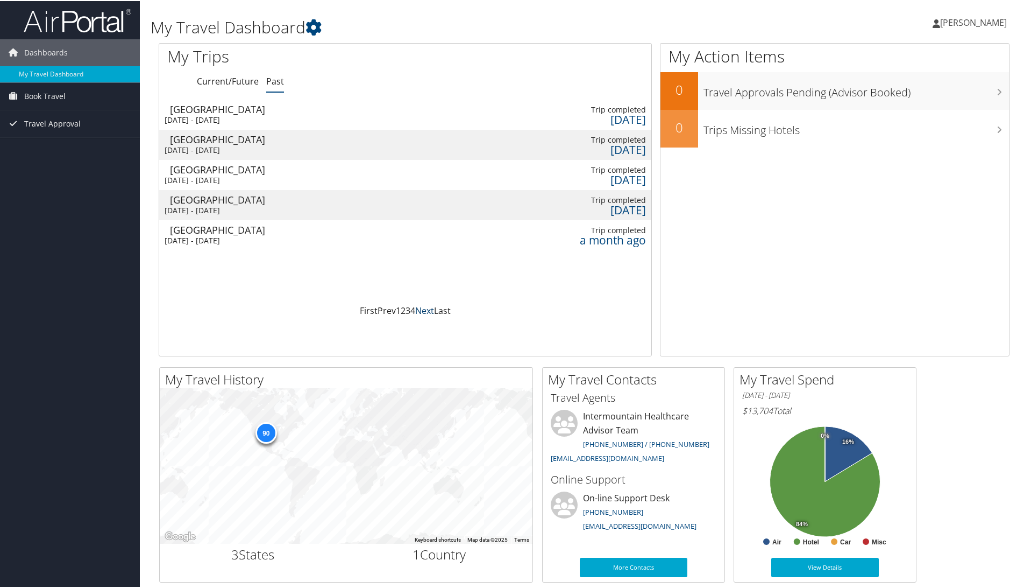
click at [419, 310] on link "Next" at bounding box center [424, 309] width 19 height 12
click at [362, 312] on link "First" at bounding box center [369, 309] width 18 height 12
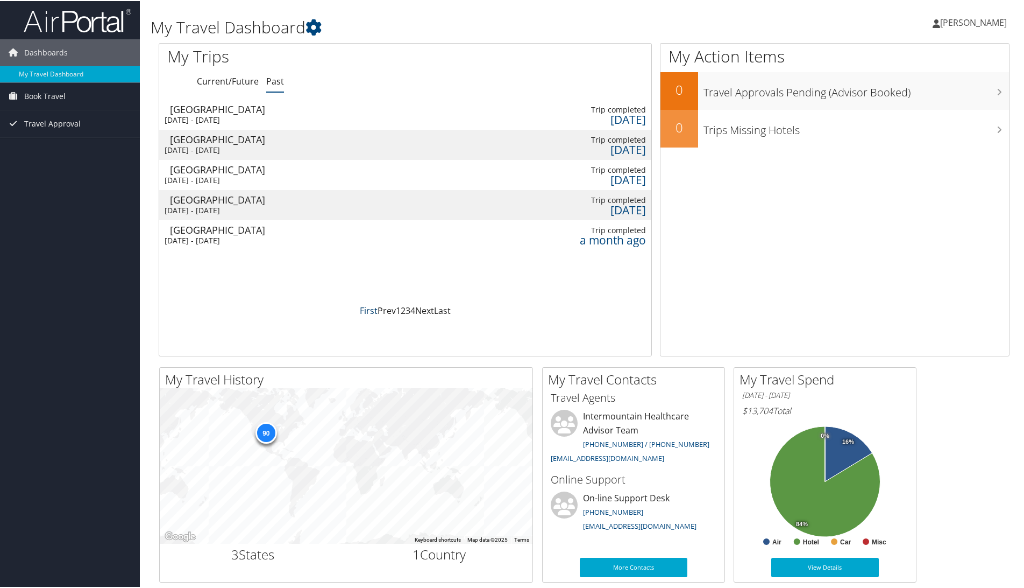
click at [365, 314] on link "First" at bounding box center [369, 309] width 18 height 12
click at [367, 310] on link "First" at bounding box center [369, 309] width 18 height 12
click at [279, 207] on div "[DATE] - [DATE]" at bounding box center [222, 209] width 115 height 10
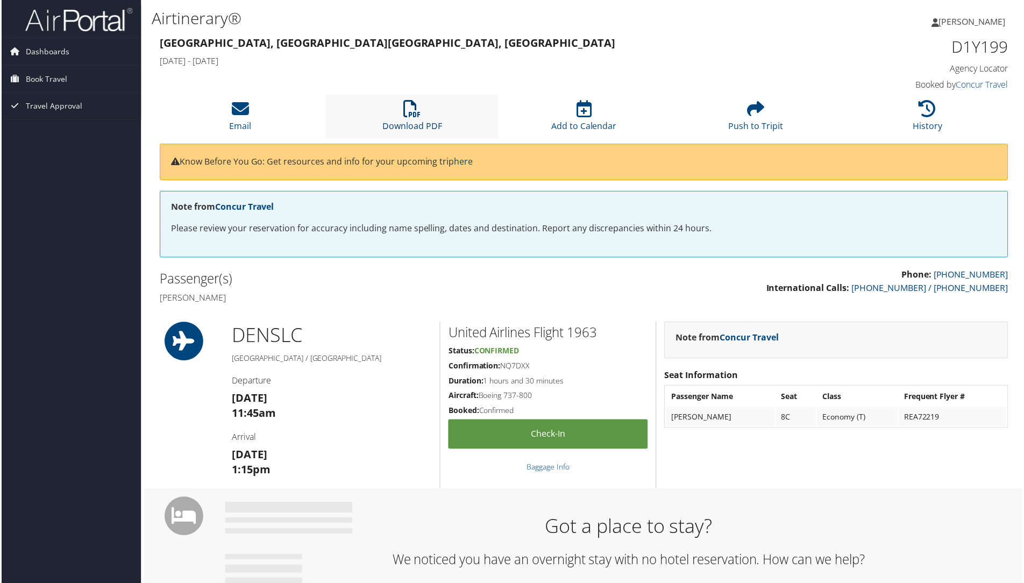
click at [411, 118] on icon at bounding box center [412, 109] width 17 height 17
